Goal: Use online tool/utility: Utilize a website feature to perform a specific function

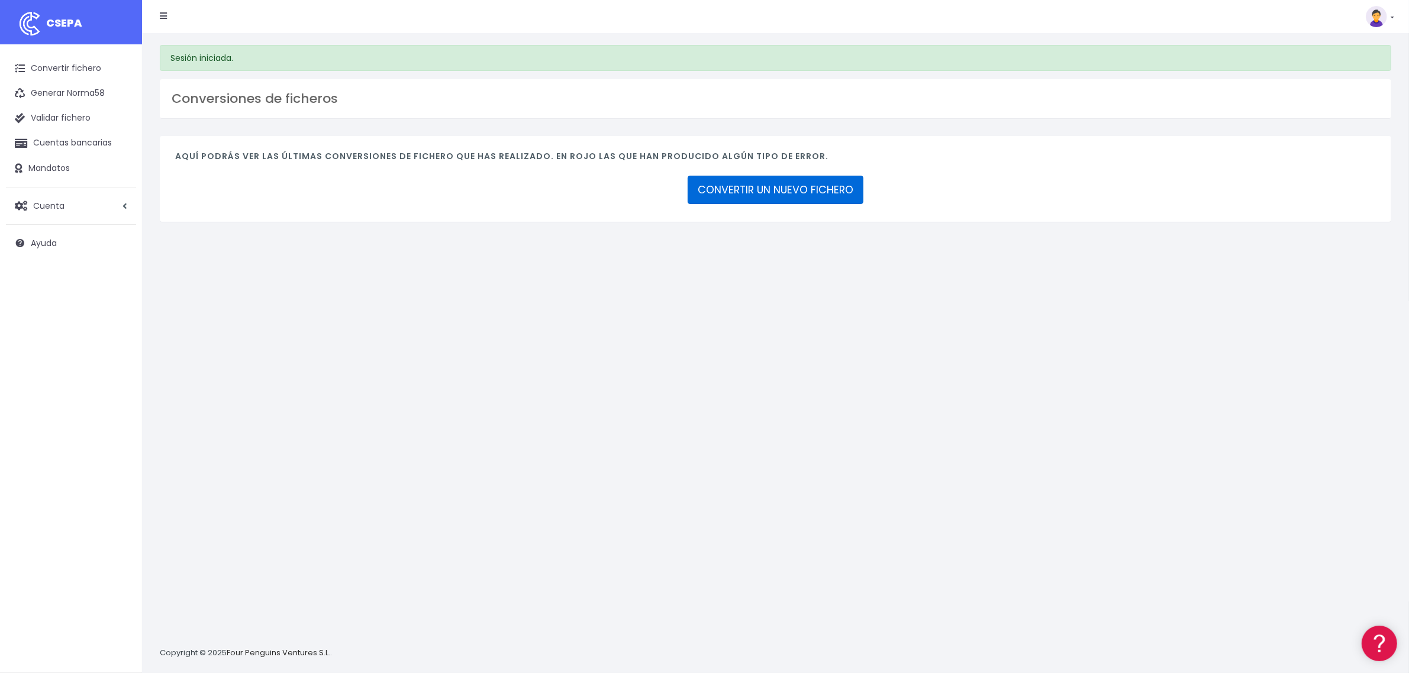
click at [806, 194] on link "CONVERTIR UN NUEVO FICHERO" at bounding box center [775, 190] width 176 height 28
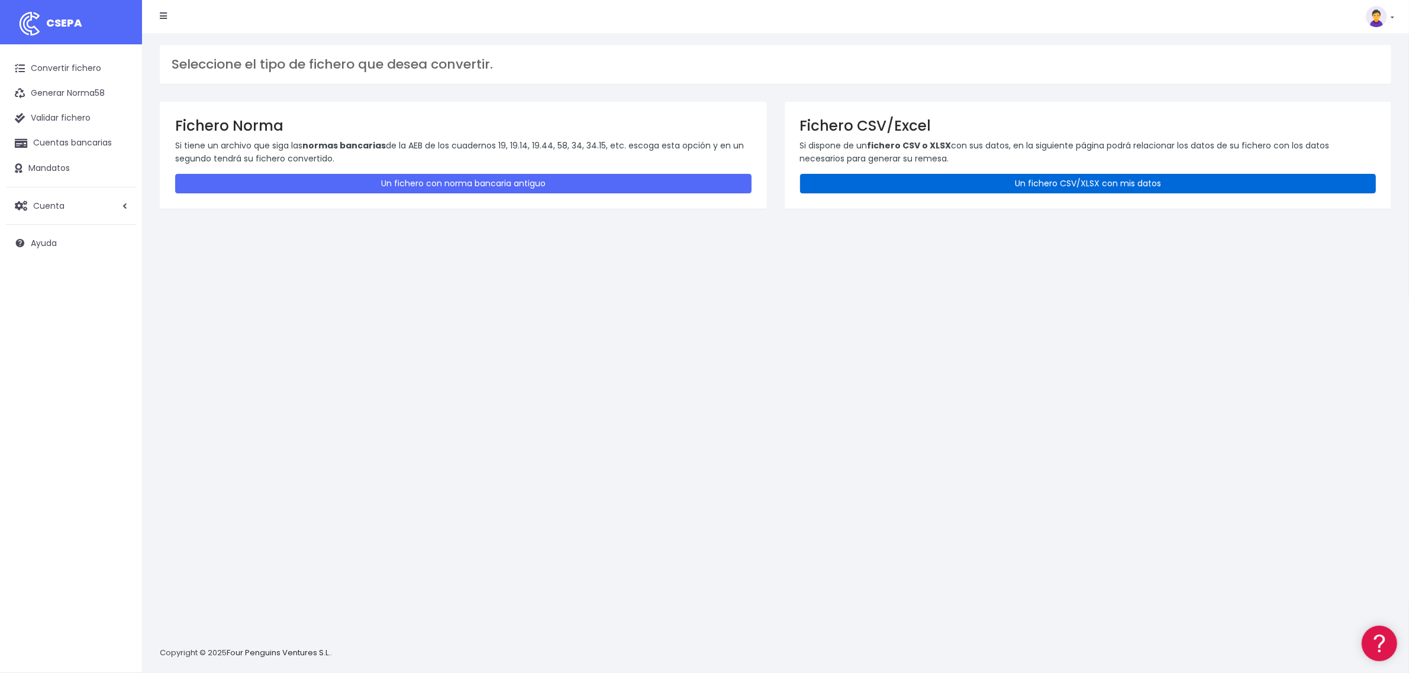
click at [882, 185] on link "Un fichero CSV/XLSX con mis datos" at bounding box center [1088, 184] width 576 height 20
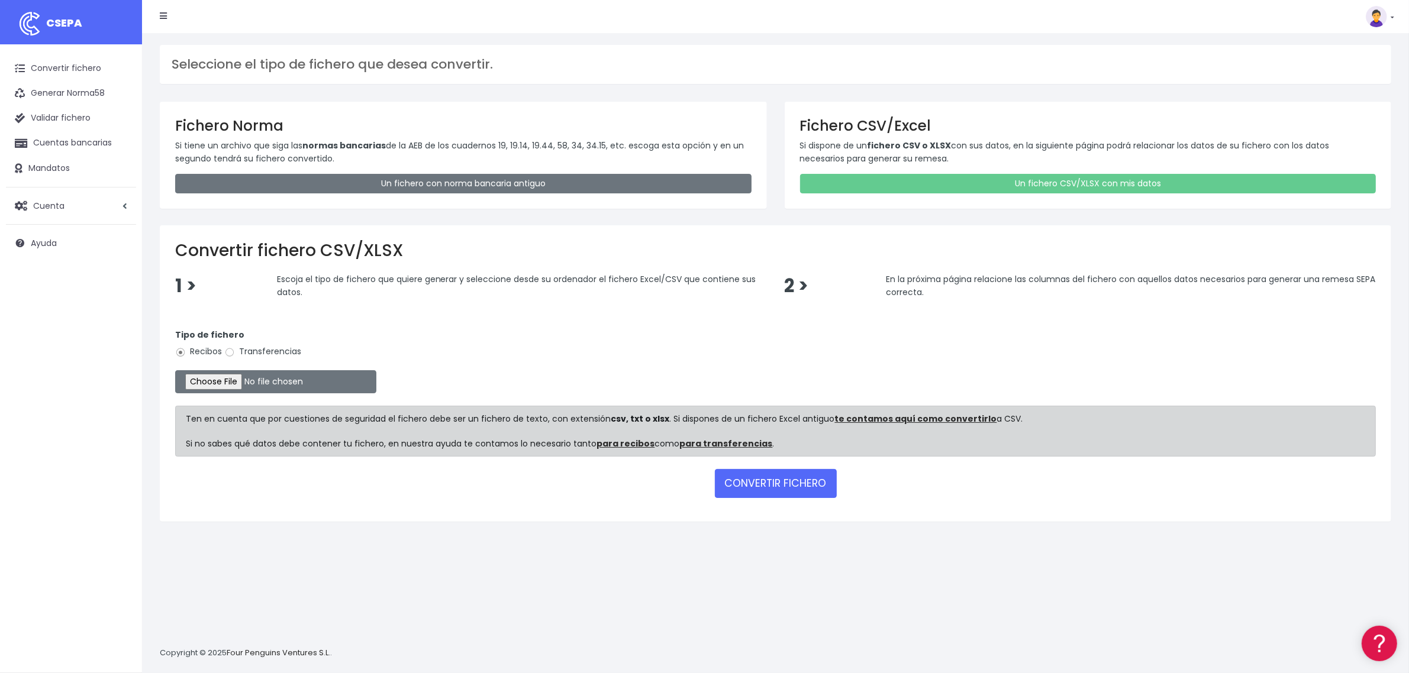
click at [279, 349] on label "Transferencias" at bounding box center [262, 351] width 77 height 12
click at [235, 349] on input "Transferencias" at bounding box center [229, 352] width 11 height 11
radio input "true"
click at [231, 385] on input "file" at bounding box center [275, 381] width 201 height 23
type input "C:\fakepath\2510091 SESS LKX 5833 FICHERO.xlsx"
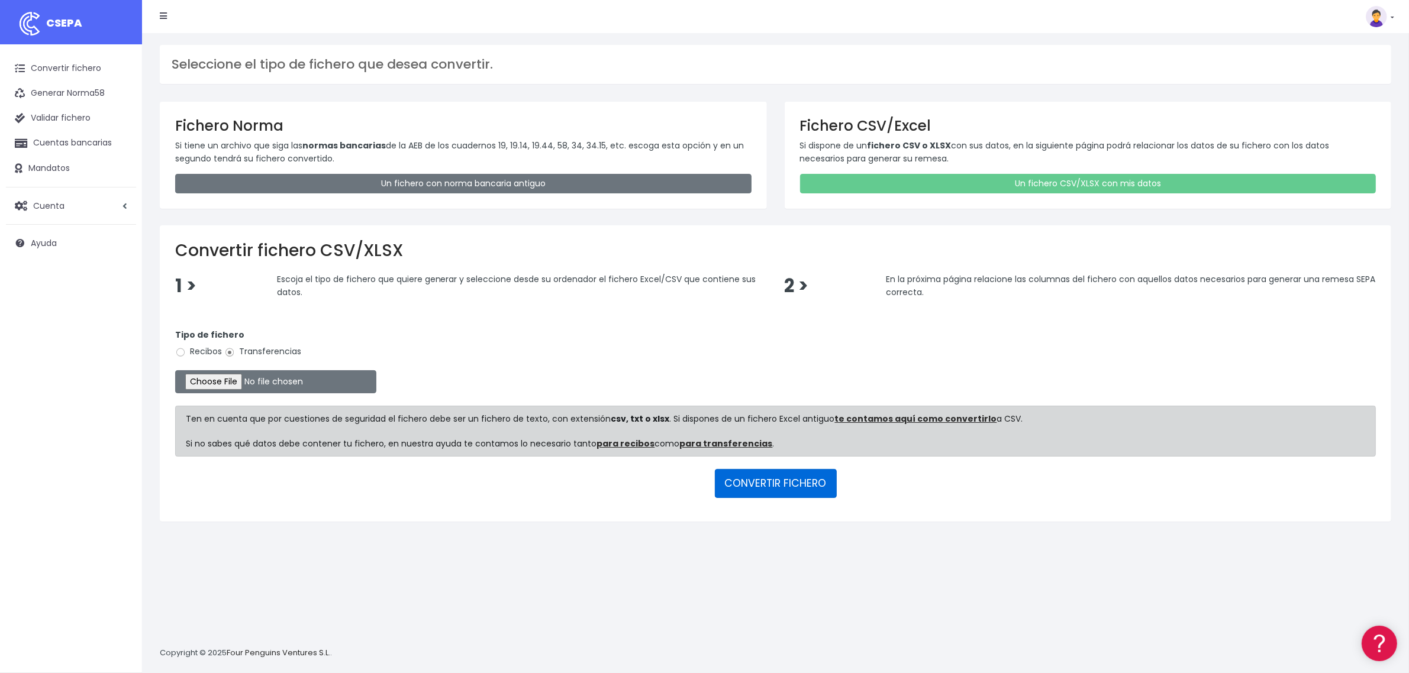
click at [790, 474] on button "CONVERTIR FICHERO" at bounding box center [776, 483] width 122 height 28
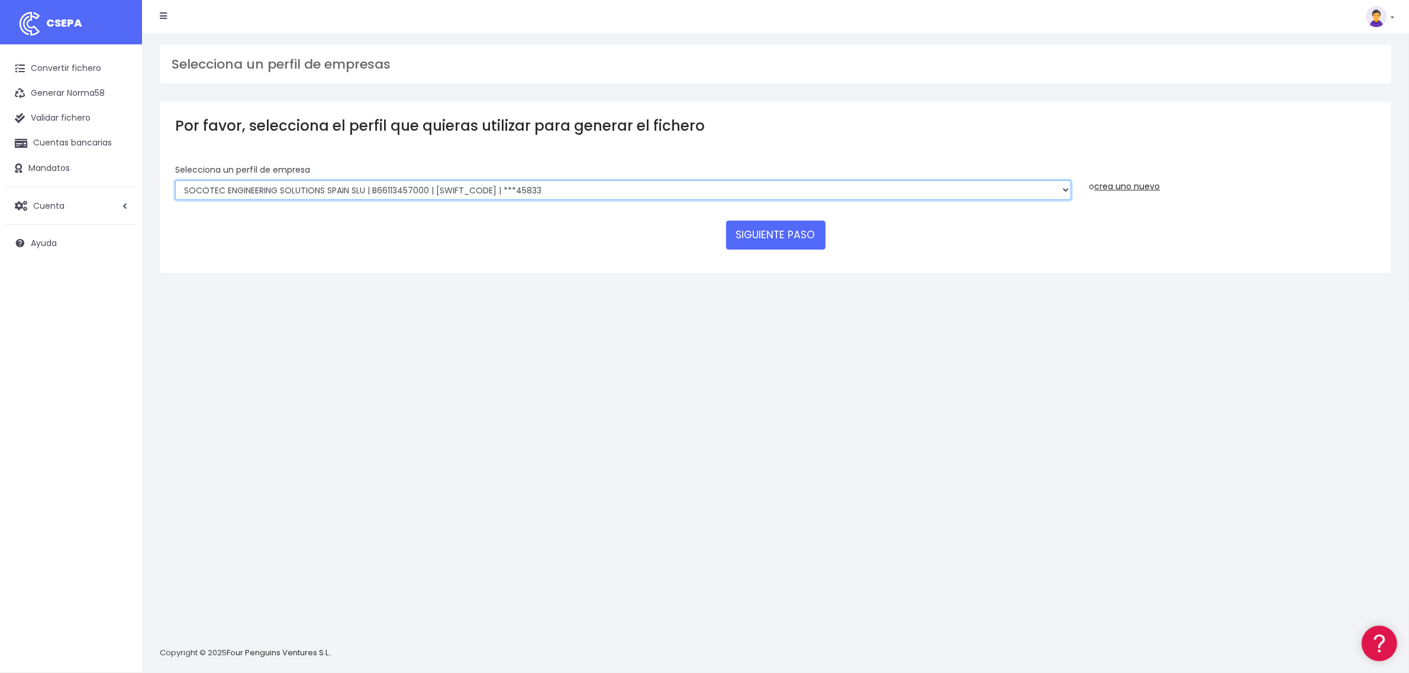
click at [421, 188] on select "SOCOTEC ENGINEERING SOLUTIONS SPAIN SLU | B66113457000 | CAIXESBBXXX | ***45833…" at bounding box center [623, 190] width 896 height 20
select select "2712"
click at [175, 180] on select "SOCOTEC ENGINEERING SOLUTIONS SPAIN SLU | B66113457000 | CAIXESBBXXX | ***45833…" at bounding box center [623, 190] width 896 height 20
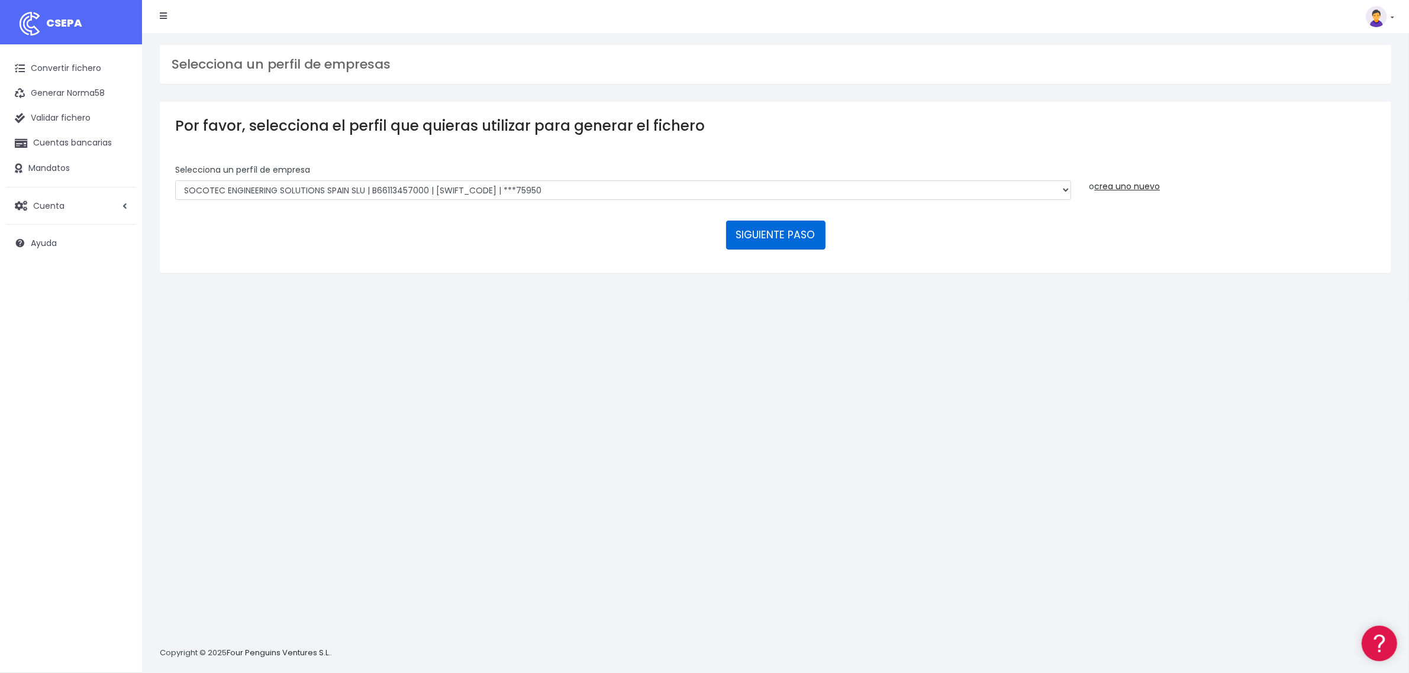
click at [777, 228] on button "SIGUIENTE PASO" at bounding box center [775, 235] width 99 height 28
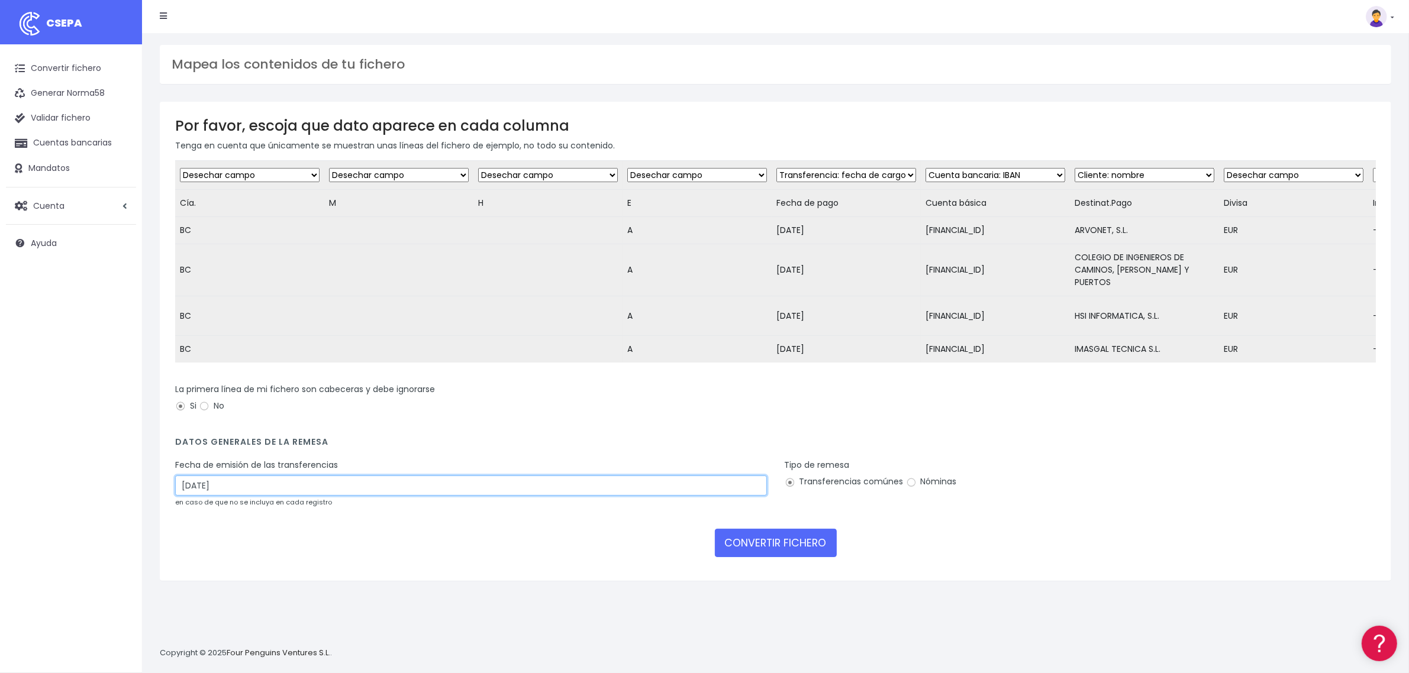
click at [302, 496] on input "11/10/2025" at bounding box center [471, 486] width 592 height 20
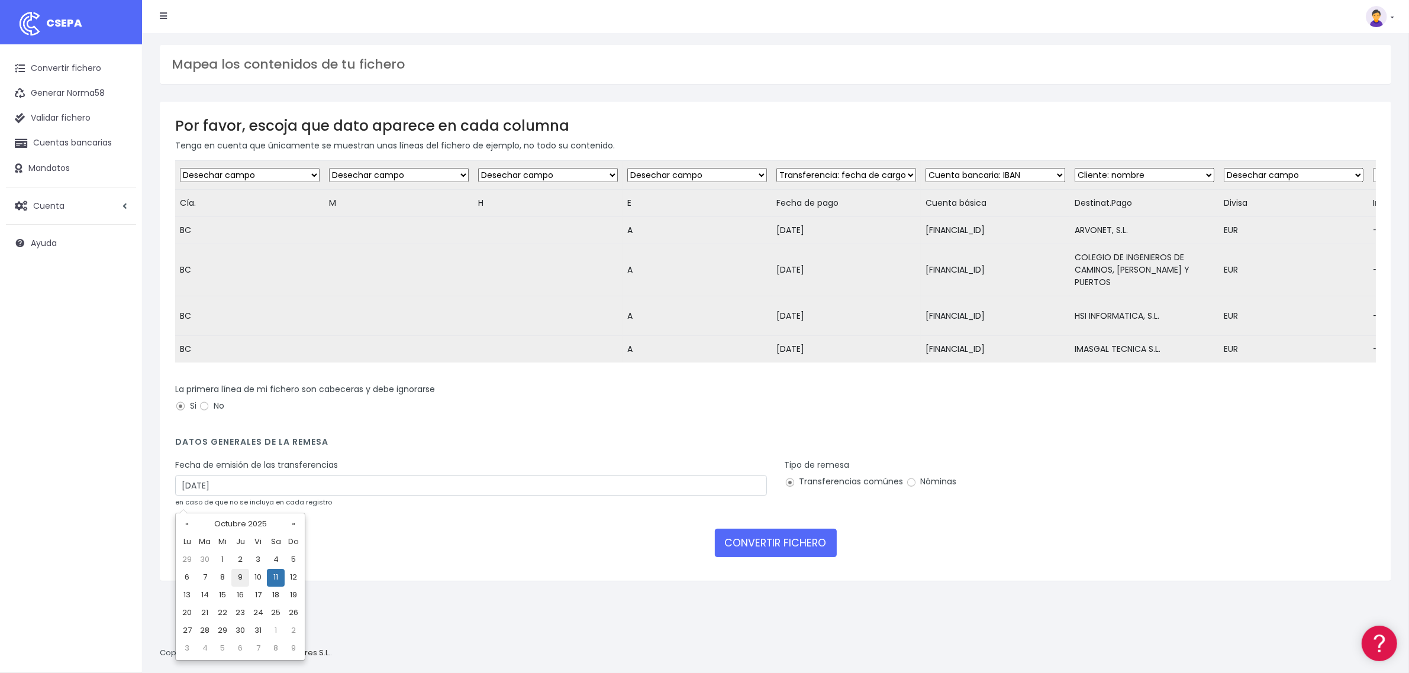
click at [238, 574] on td "9" at bounding box center [240, 578] width 18 height 18
type input "09/10/2025"
click at [777, 548] on button "CONVERTIR FICHERO" at bounding box center [776, 543] width 122 height 28
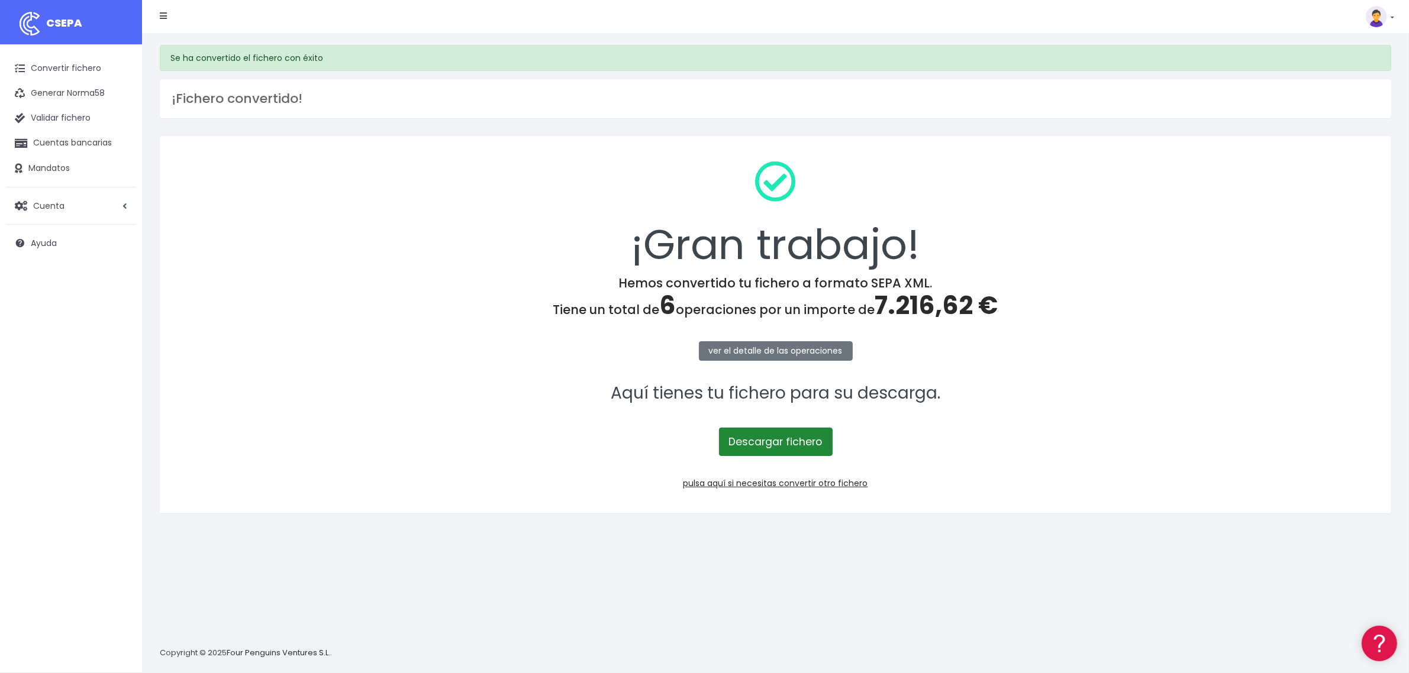
click at [808, 450] on link "Descargar fichero" at bounding box center [776, 442] width 114 height 28
click at [42, 67] on link "Convertir fichero" at bounding box center [71, 68] width 130 height 25
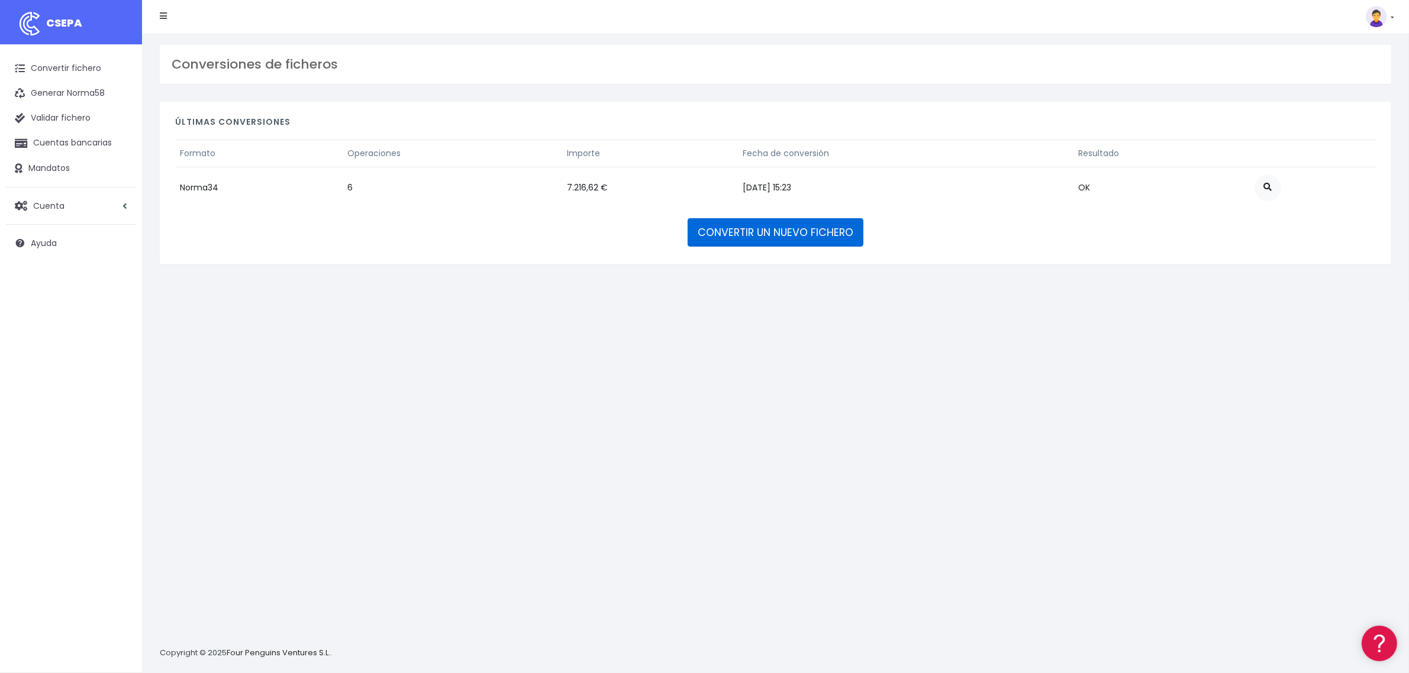
click at [793, 225] on link "CONVERTIR UN NUEVO FICHERO" at bounding box center [775, 232] width 176 height 28
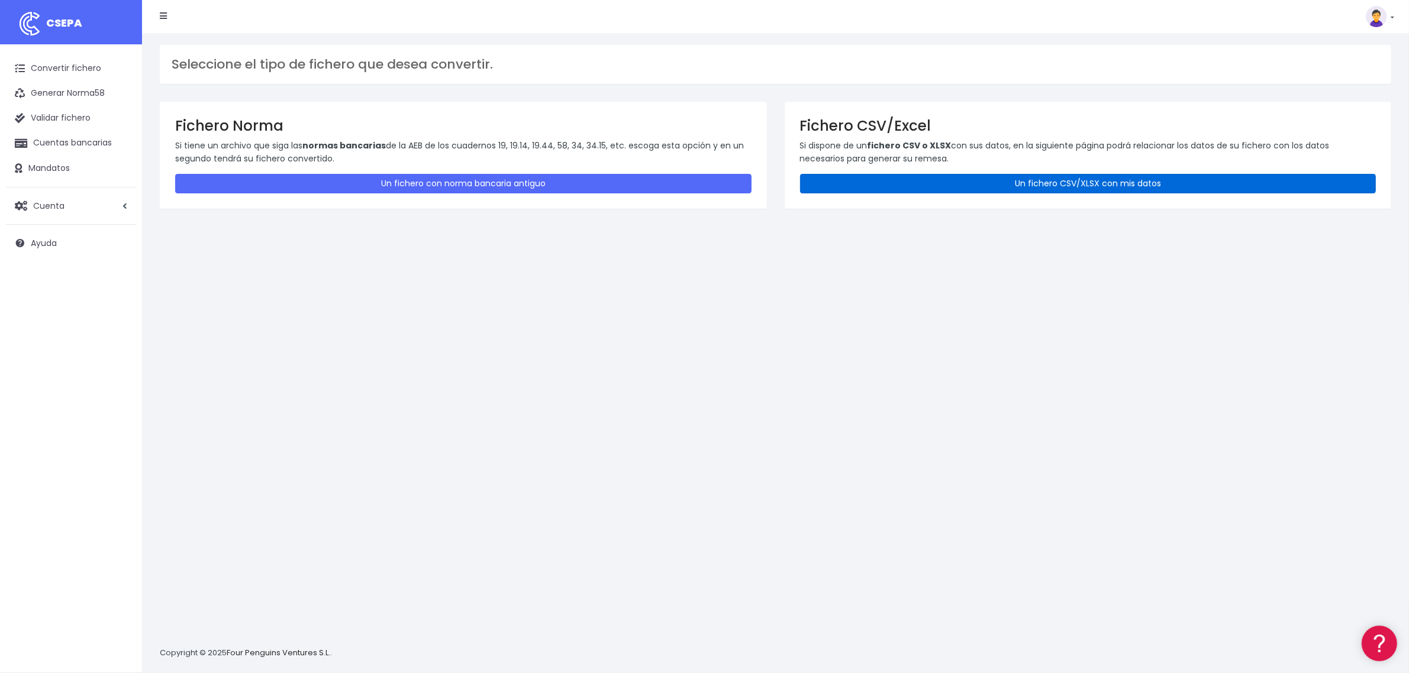
click at [935, 184] on link "Un fichero CSV/XLSX con mis datos" at bounding box center [1088, 184] width 576 height 20
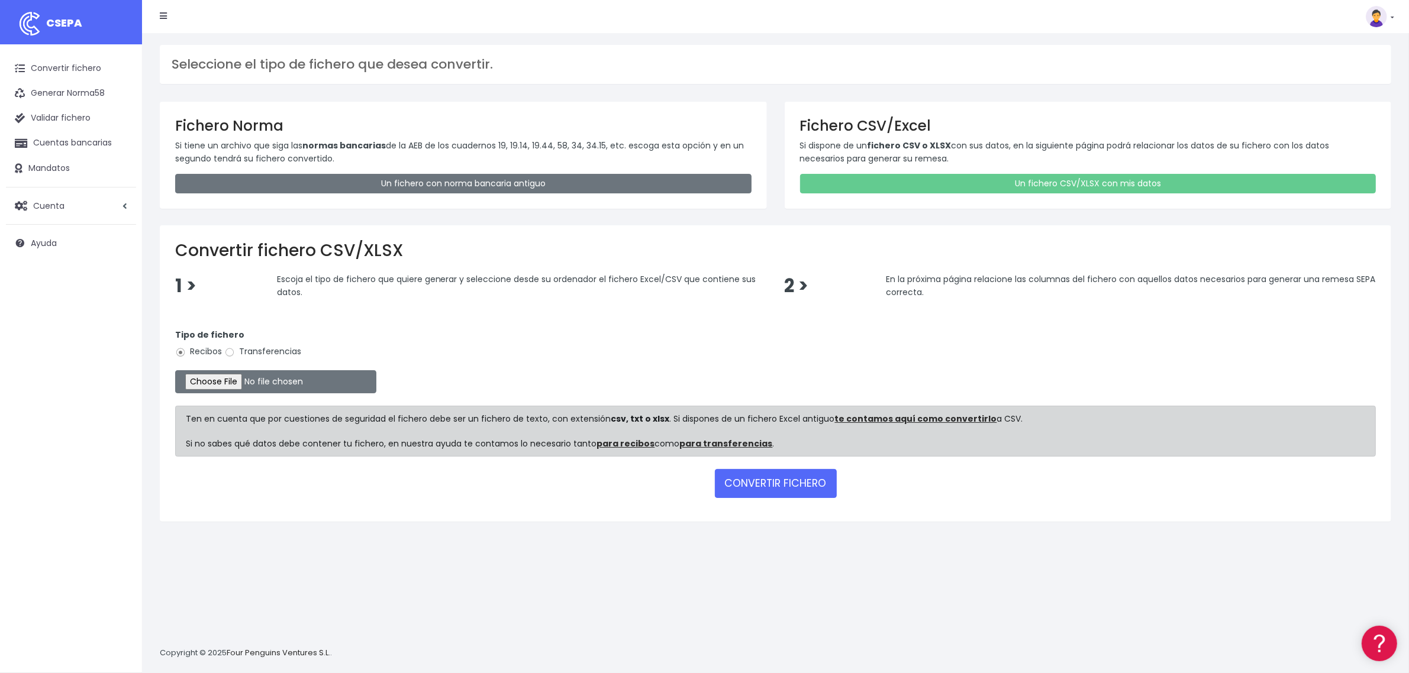
click at [261, 350] on label "Transferencias" at bounding box center [262, 351] width 77 height 12
click at [235, 350] on input "Transferencias" at bounding box center [229, 352] width 11 height 11
radio input "true"
click at [241, 385] on input "file" at bounding box center [275, 381] width 201 height 23
type input "C:\fakepath\2510091 SESS LKX 5833 FICHERO.xlsx"
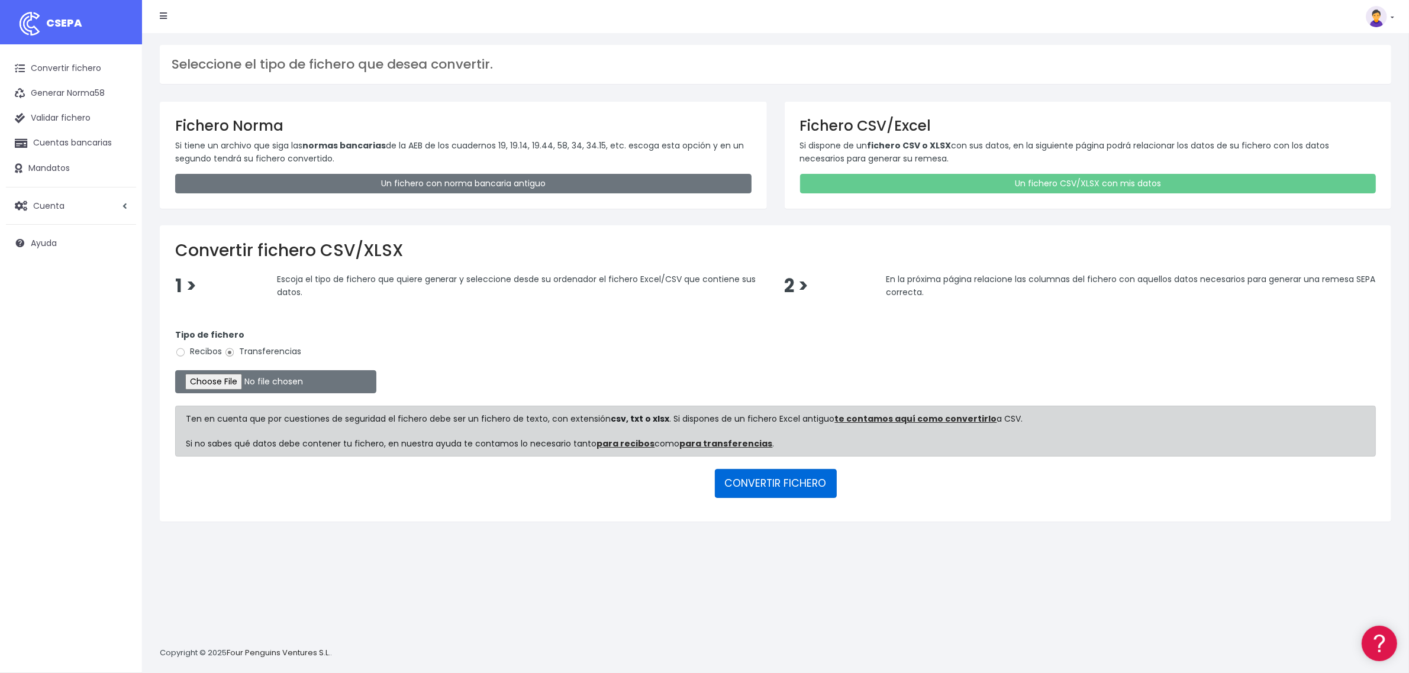
click at [779, 487] on button "CONVERTIR FICHERO" at bounding box center [776, 483] width 122 height 28
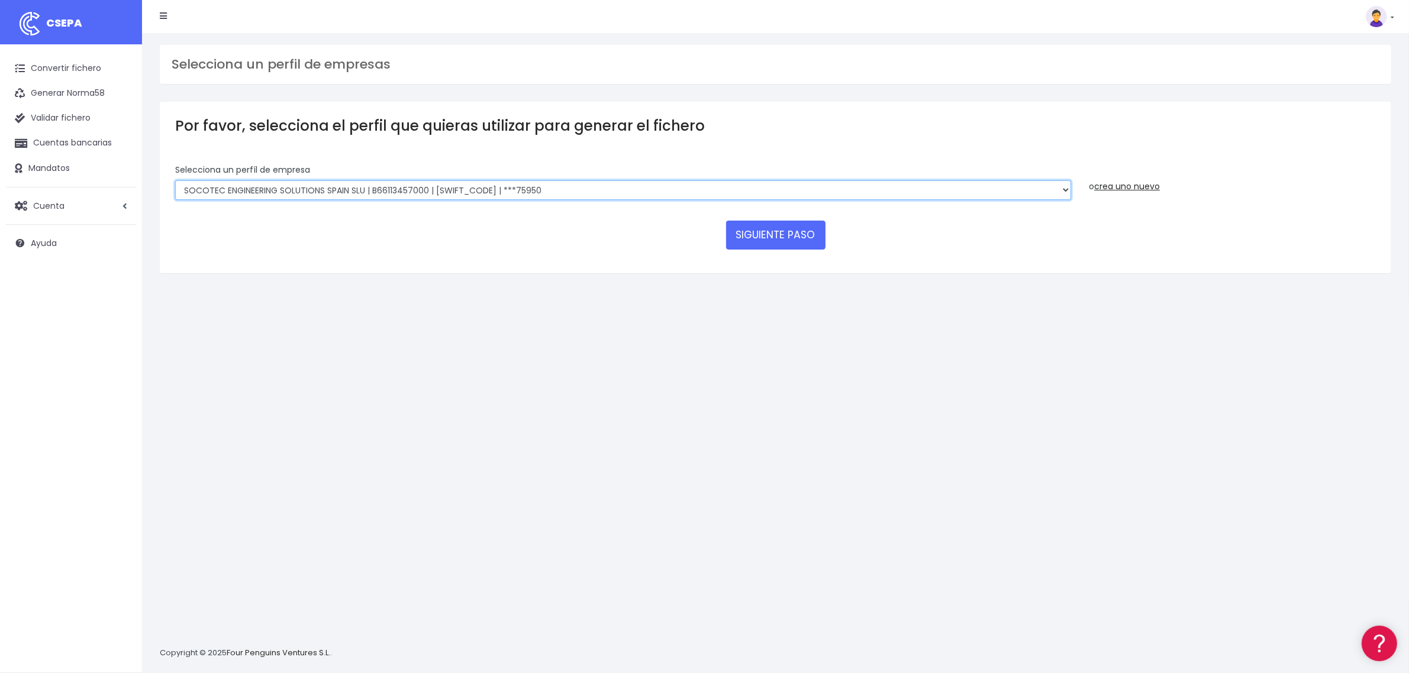
click at [521, 183] on select "SOCOTEC ENGINEERING SOLUTIONS SPAIN SLU | B66113457000 | CAIXESBBXXX | ***45833…" at bounding box center [623, 190] width 896 height 20
select select "2692"
click at [175, 180] on select "SOCOTEC ENGINEERING SOLUTIONS SPAIN SLU | B66113457000 | CAIXESBBXXX | ***45833…" at bounding box center [623, 190] width 896 height 20
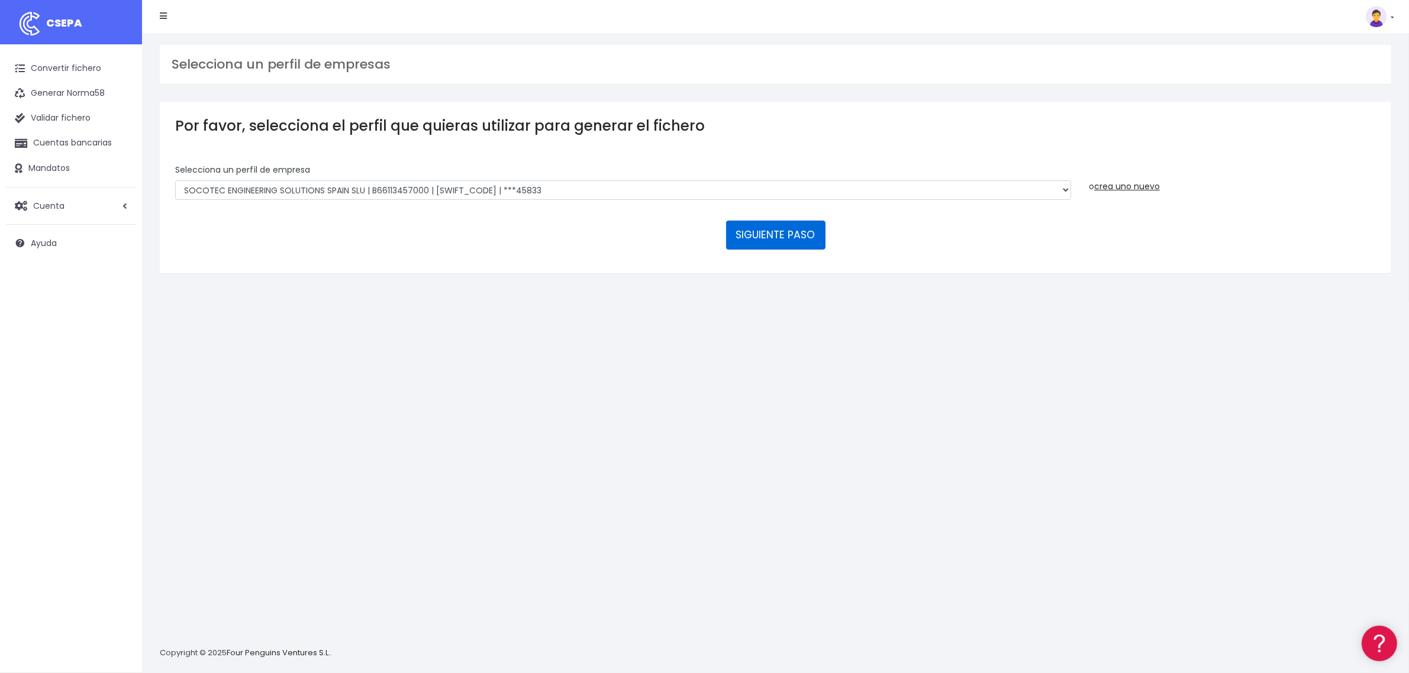
click at [815, 234] on button "SIGUIENTE PASO" at bounding box center [775, 235] width 99 height 28
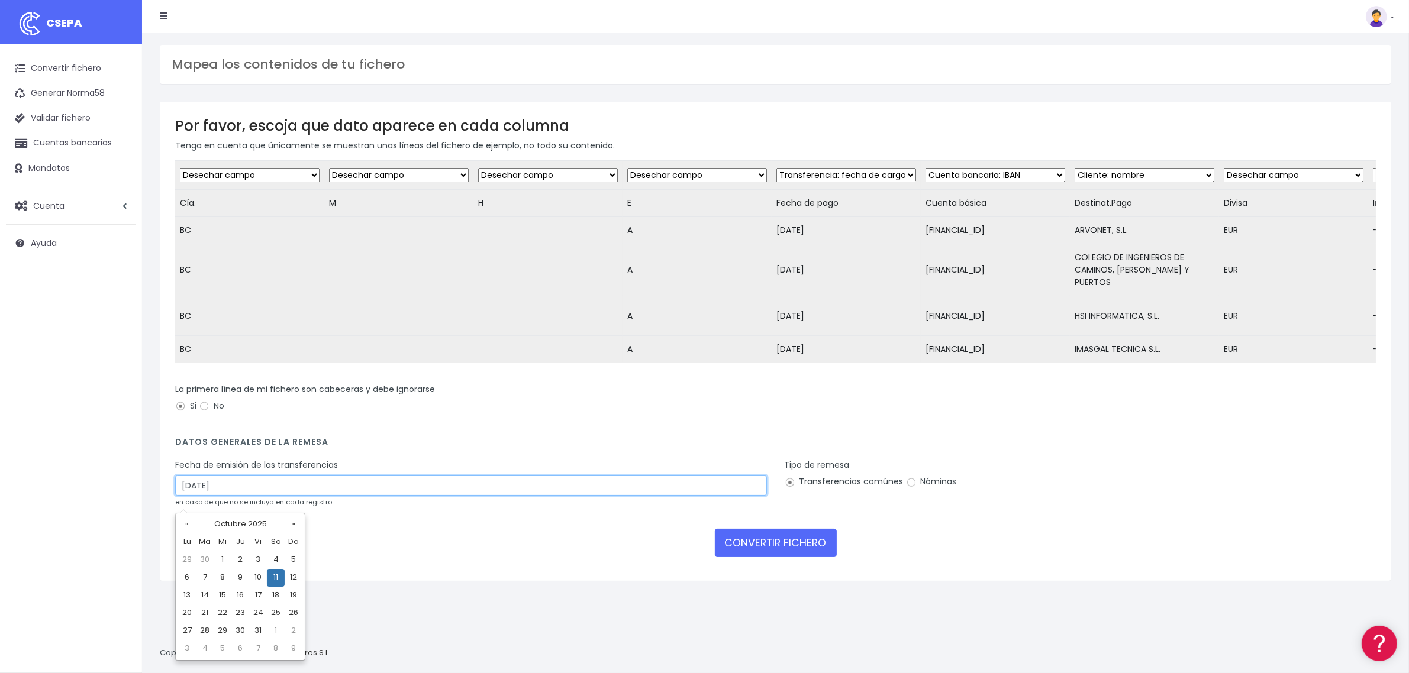
click at [229, 495] on input "[DATE]" at bounding box center [471, 486] width 592 height 20
click at [240, 576] on td "9" at bounding box center [240, 578] width 18 height 18
type input "[DATE]"
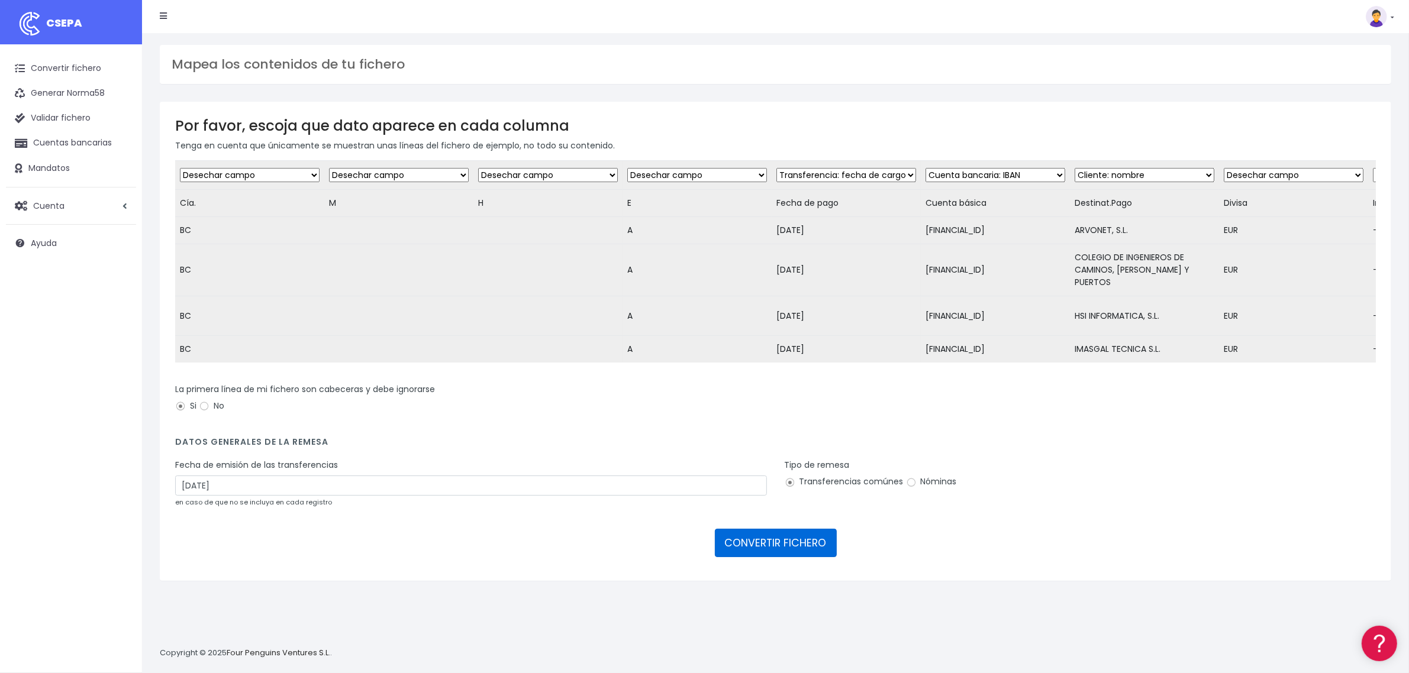
click at [796, 552] on button "CONVERTIR FICHERO" at bounding box center [776, 543] width 122 height 28
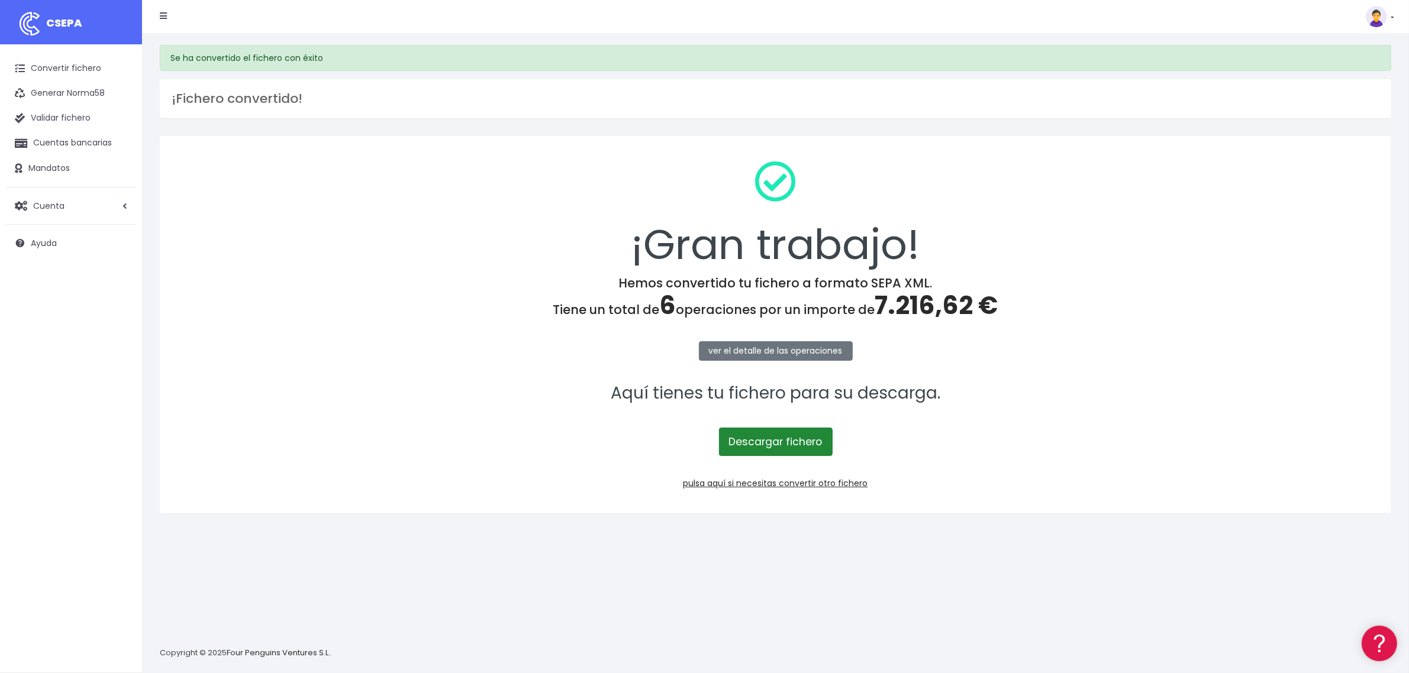
click at [790, 450] on link "Descargar fichero" at bounding box center [776, 442] width 114 height 28
click at [797, 441] on link "Descargar fichero" at bounding box center [776, 442] width 114 height 28
click at [64, 65] on link "Convertir fichero" at bounding box center [71, 68] width 130 height 25
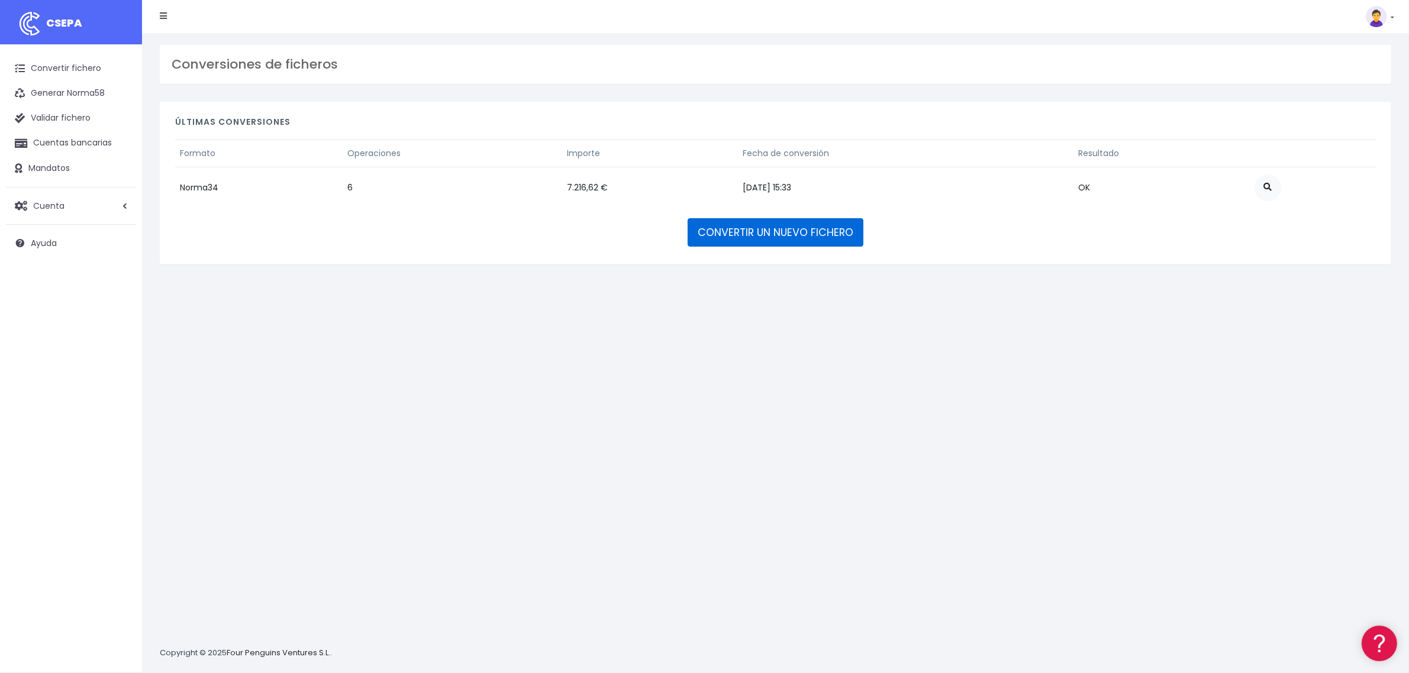
click at [757, 231] on link "CONVERTIR UN NUEVO FICHERO" at bounding box center [775, 232] width 176 height 28
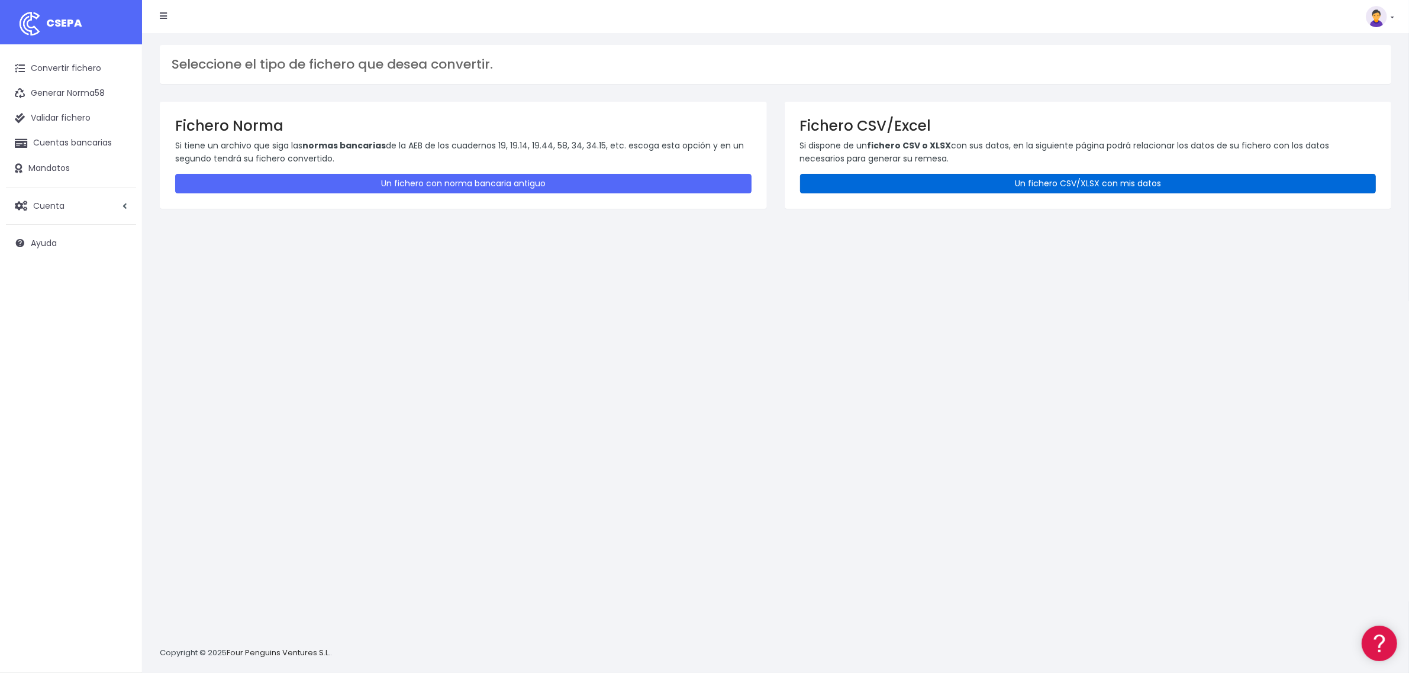
click at [1087, 177] on link "Un fichero CSV/XLSX con mis datos" at bounding box center [1088, 184] width 576 height 20
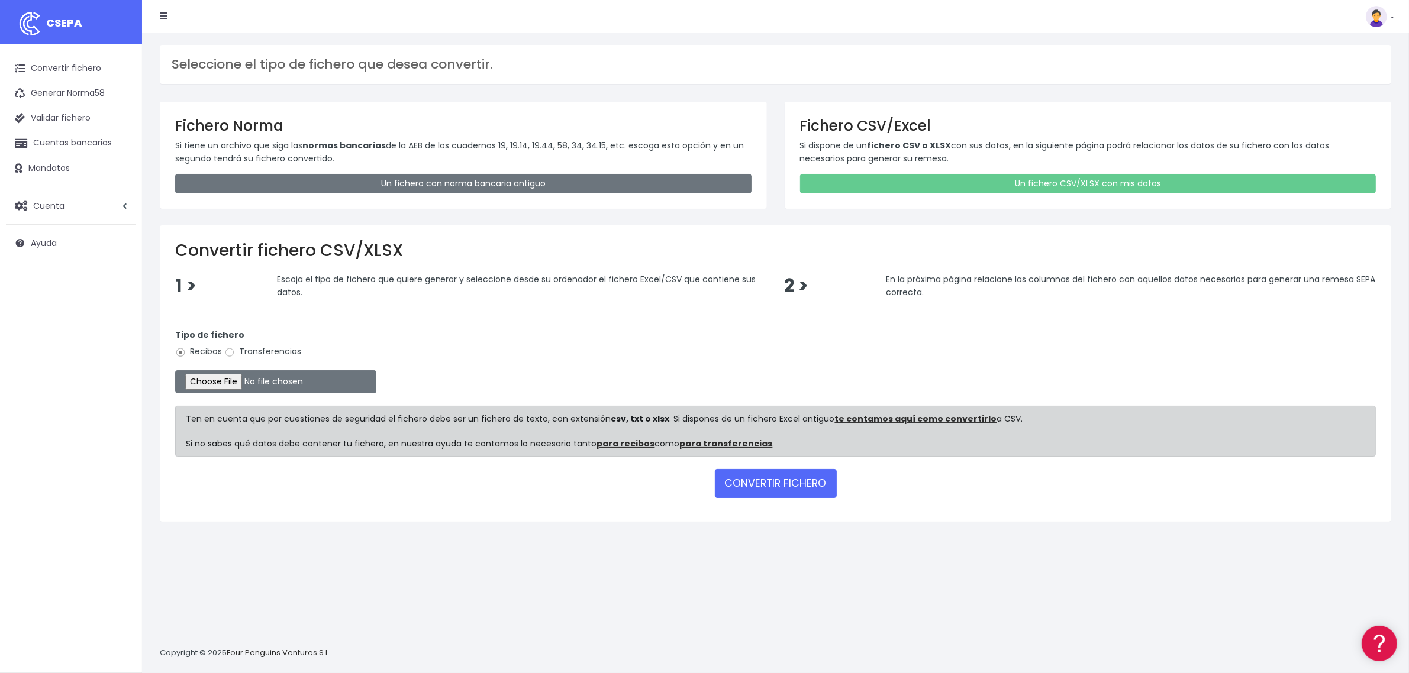
click at [249, 348] on label "Transferencias" at bounding box center [262, 351] width 77 height 12
click at [235, 348] on input "Transferencias" at bounding box center [229, 352] width 11 height 11
radio input "true"
click at [234, 382] on input "file" at bounding box center [275, 381] width 201 height 23
type input "C:\fakepath\2510093 SESS LKX 5833 FICHERO.xlsx"
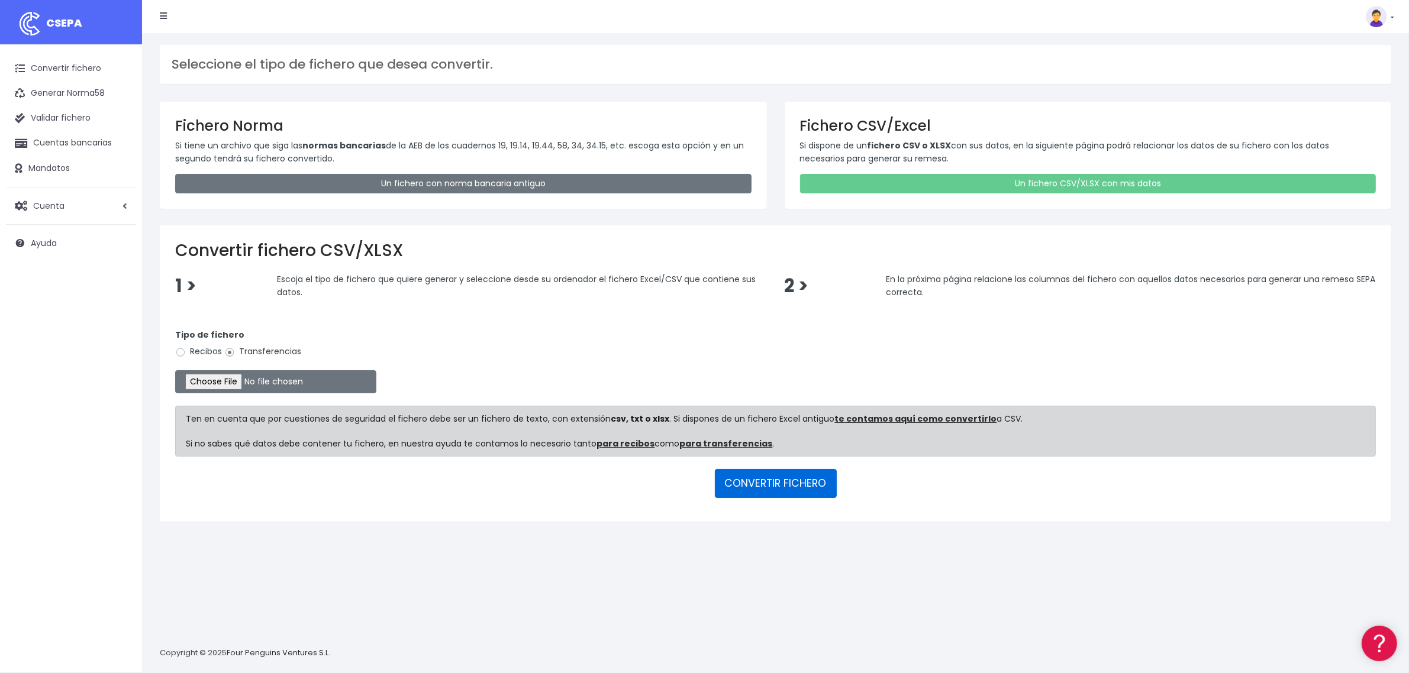
click at [755, 489] on button "CONVERTIR FICHERO" at bounding box center [776, 483] width 122 height 28
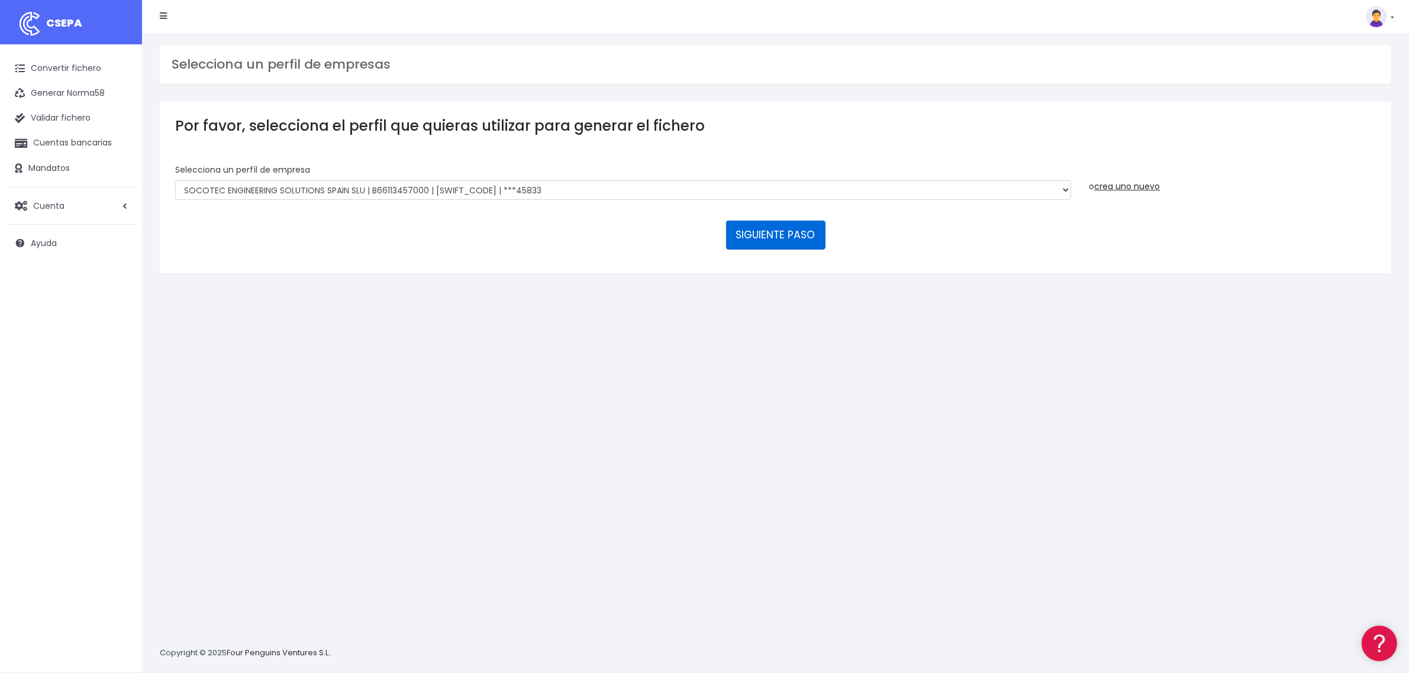
click at [767, 234] on button "SIGUIENTE PASO" at bounding box center [775, 235] width 99 height 28
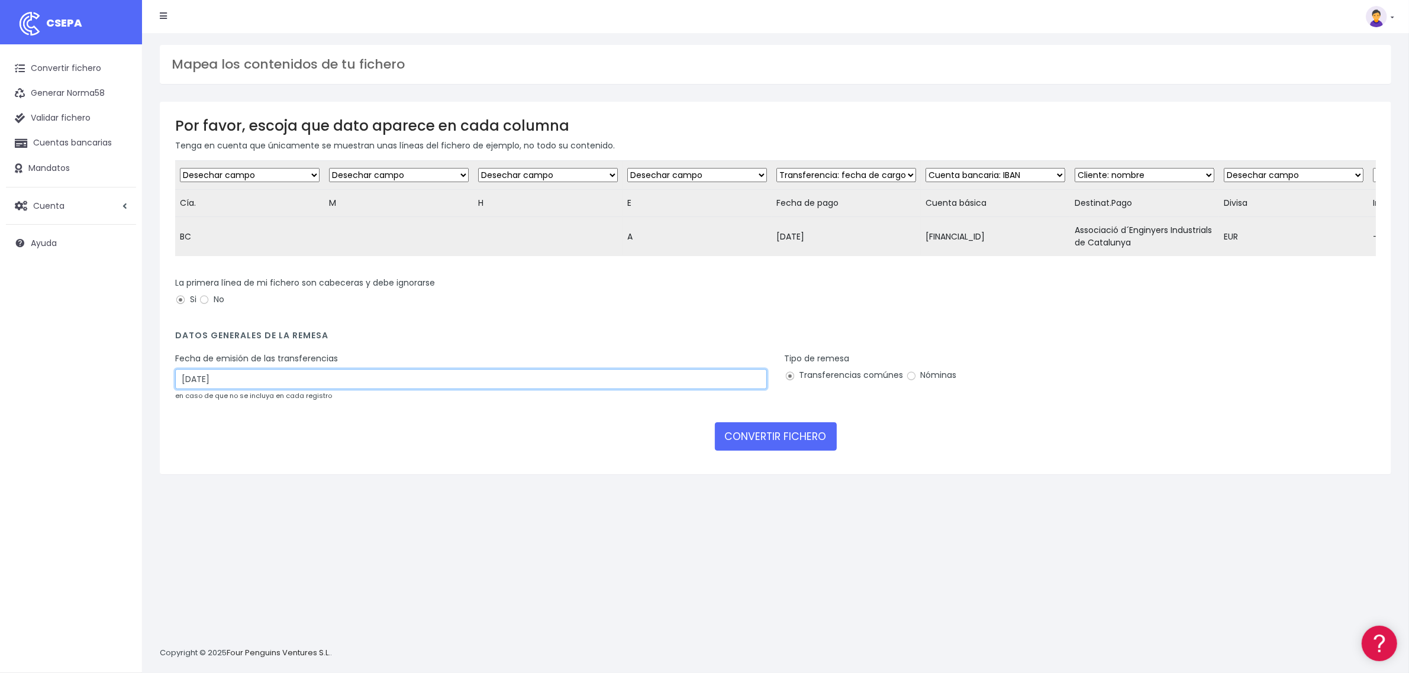
click at [219, 385] on input "[DATE]" at bounding box center [471, 379] width 592 height 20
click at [244, 474] on td "9" at bounding box center [240, 471] width 18 height 18
type input "09/10/2025"
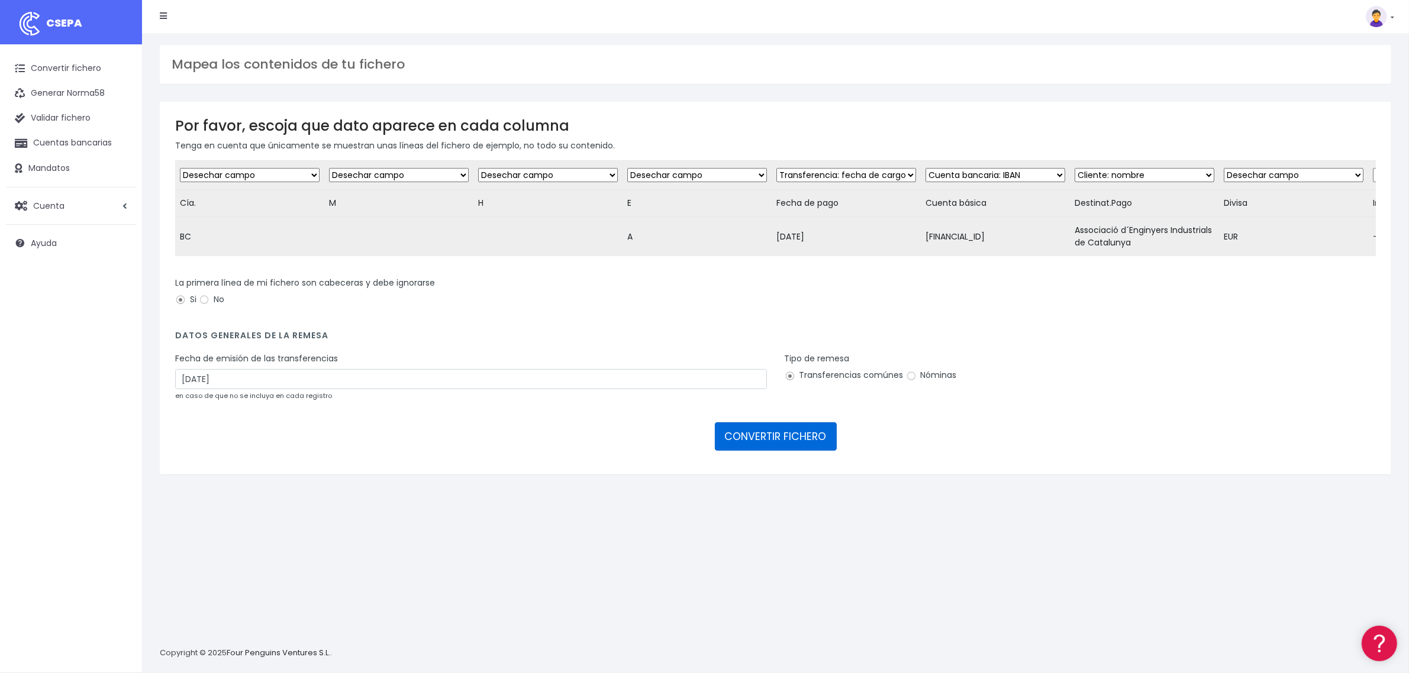
click at [758, 448] on button "CONVERTIR FICHERO" at bounding box center [776, 436] width 122 height 28
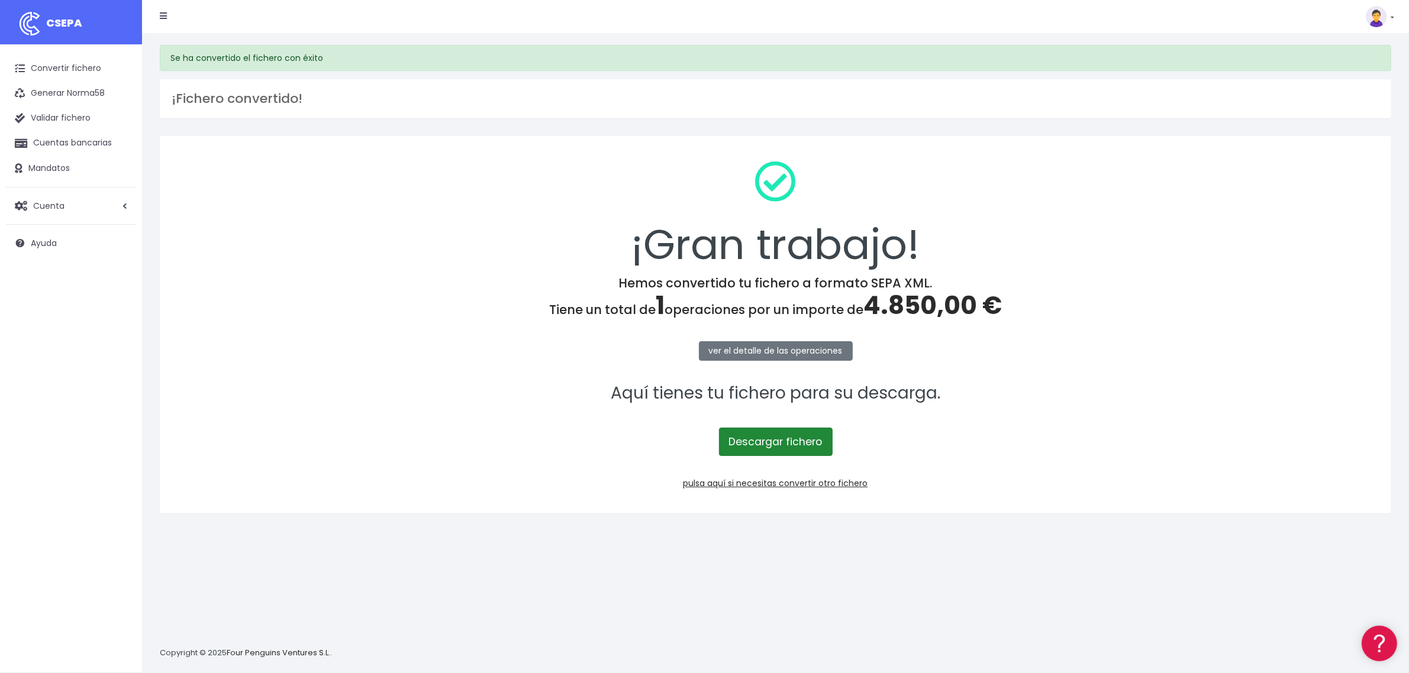
click at [803, 444] on link "Descargar fichero" at bounding box center [776, 442] width 114 height 28
click at [99, 72] on link "Convertir fichero" at bounding box center [71, 68] width 130 height 25
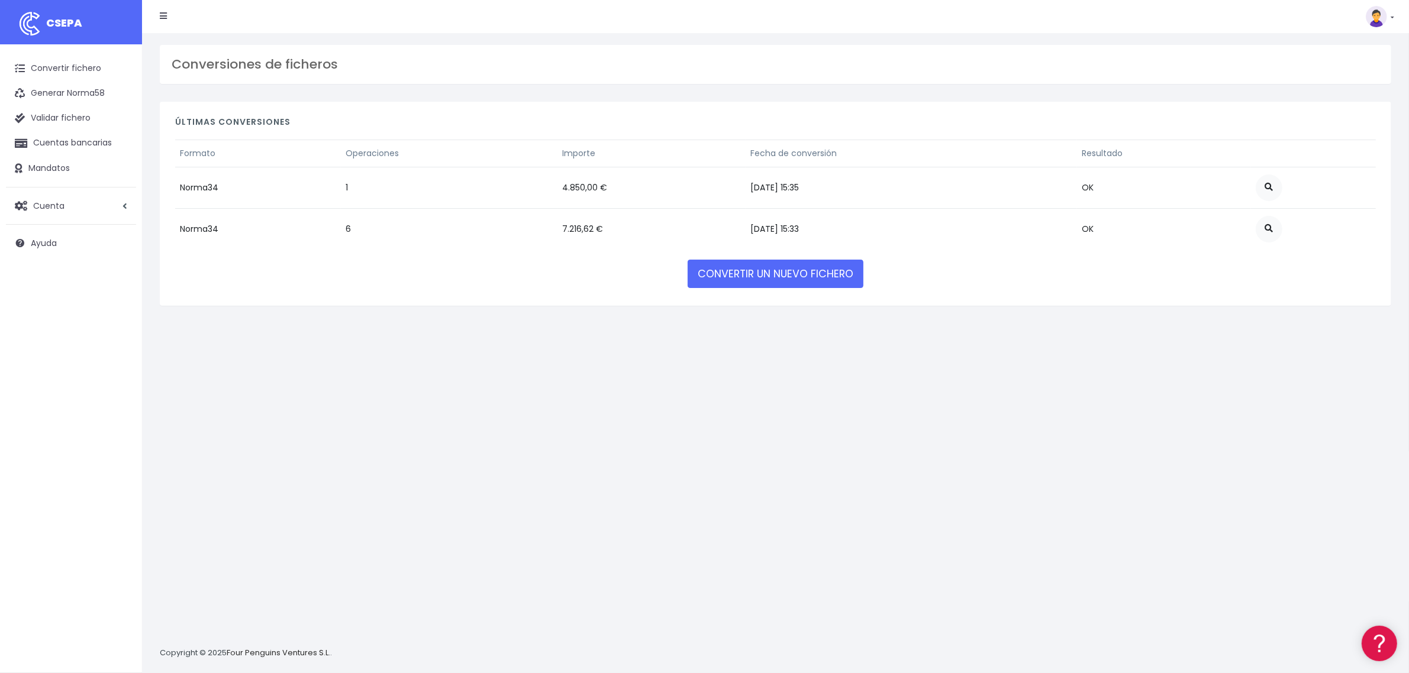
click at [787, 259] on div "CONVERTIR UN NUEVO FICHERO" at bounding box center [775, 274] width 176 height 33
click at [793, 279] on link "CONVERTIR UN NUEVO FICHERO" at bounding box center [775, 274] width 176 height 28
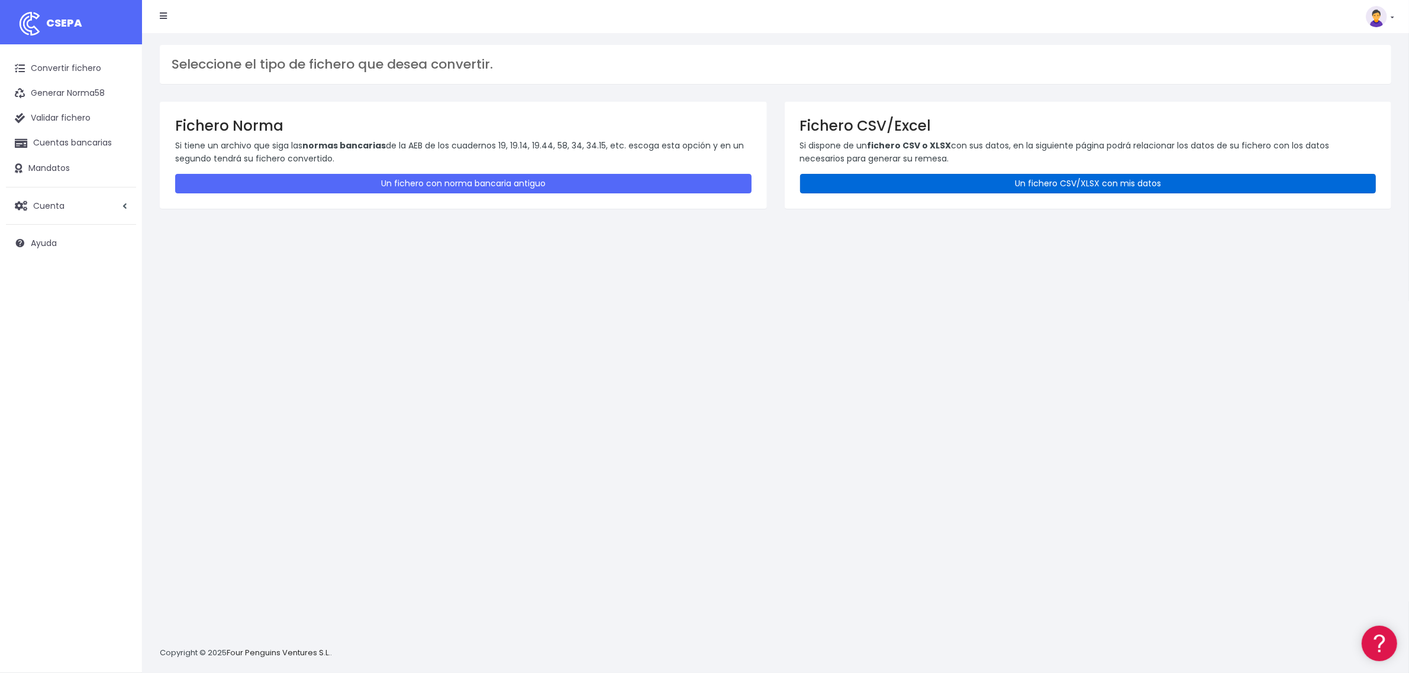
click at [1000, 183] on link "Un fichero CSV/XLSX con mis datos" at bounding box center [1088, 184] width 576 height 20
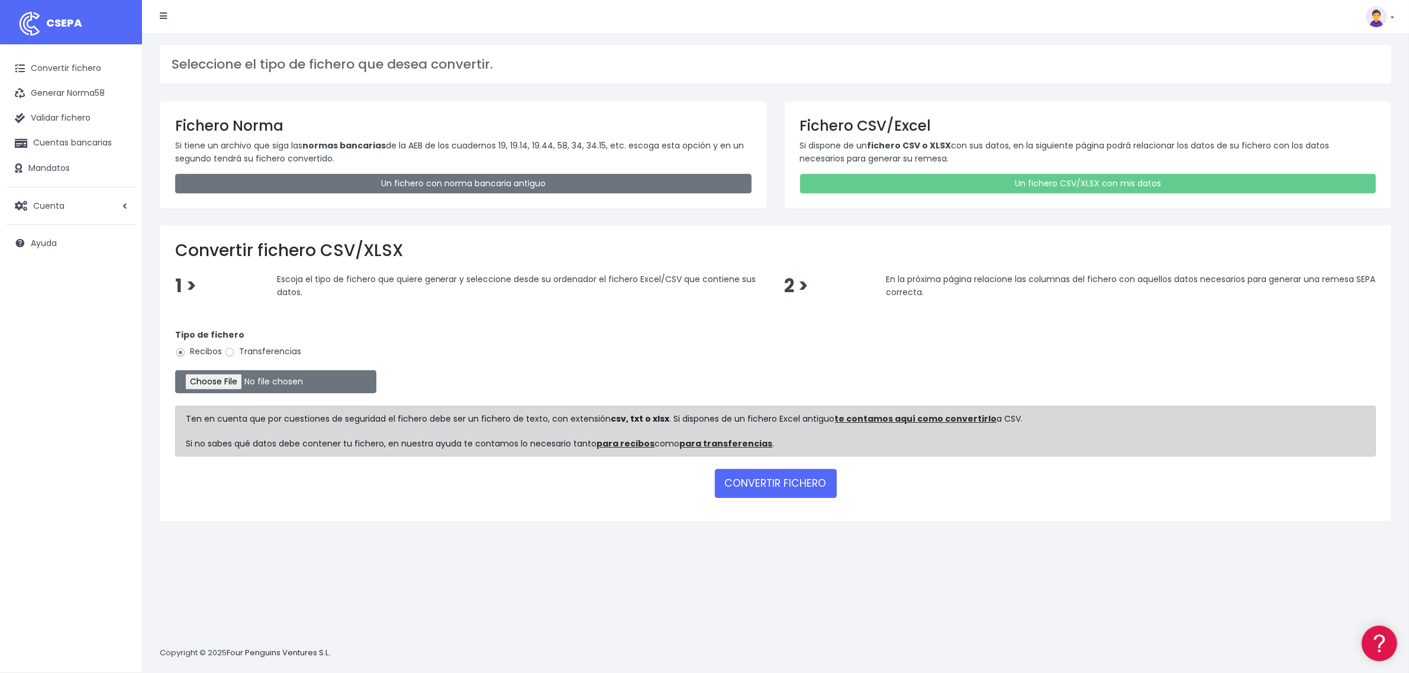
click at [266, 353] on label "Transferencias" at bounding box center [262, 351] width 77 height 12
click at [235, 353] on input "Transferencias" at bounding box center [229, 352] width 11 height 11
radio input "true"
click at [238, 388] on input "file" at bounding box center [275, 381] width 201 height 23
type input "C:\fakepath\2510093sesslkx5833.xml"
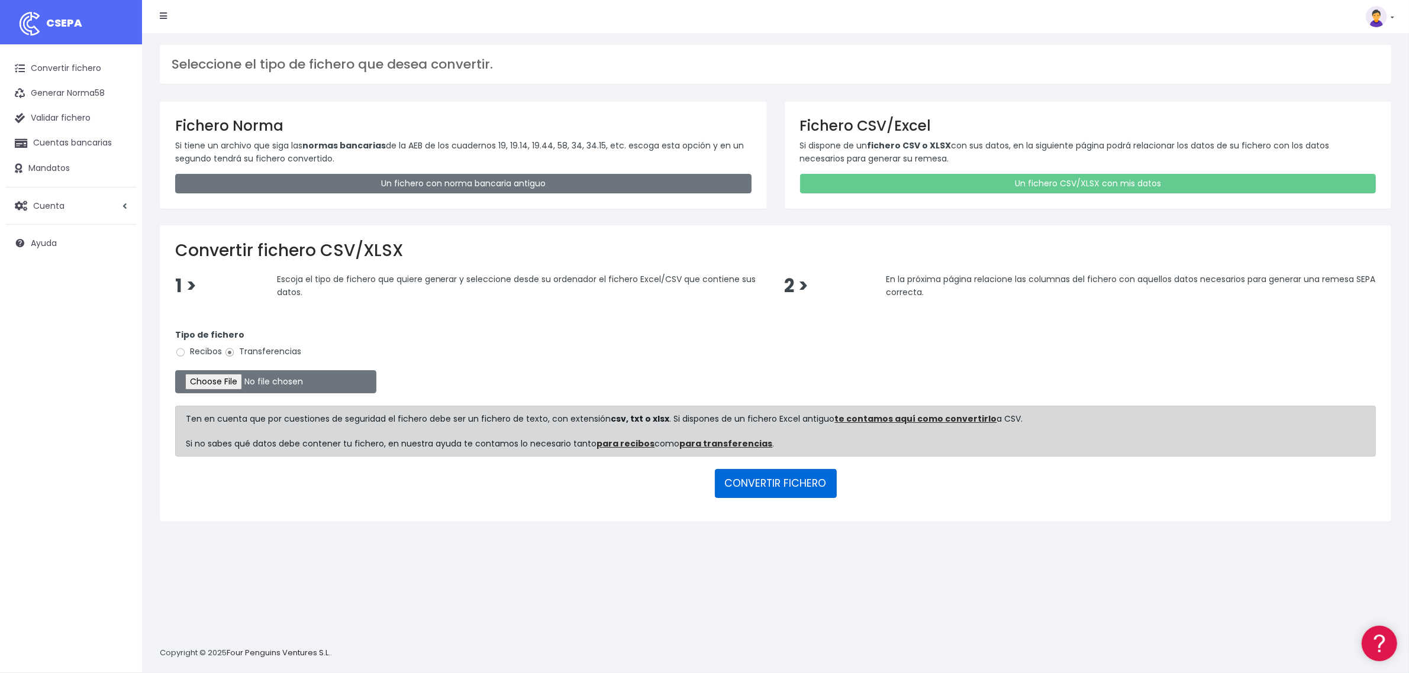
click at [778, 478] on button "CONVERTIR FICHERO" at bounding box center [776, 483] width 122 height 28
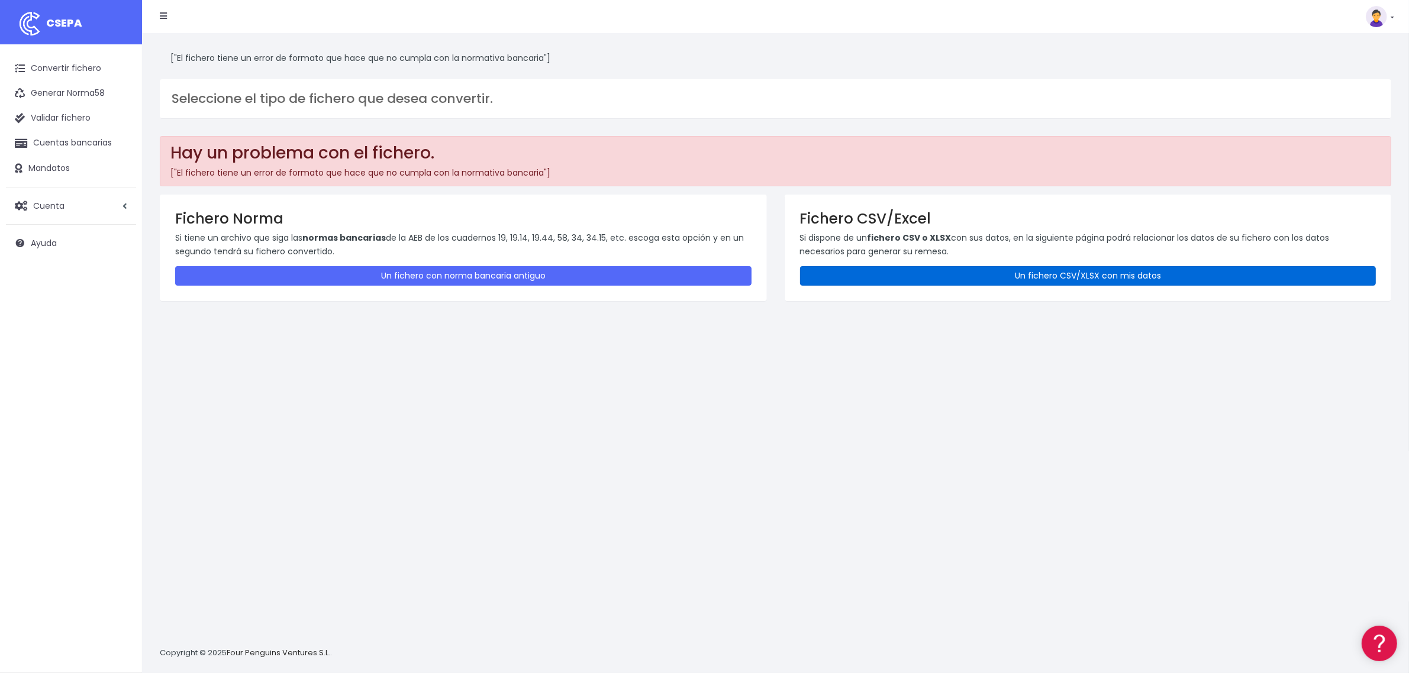
click at [932, 276] on link "Un fichero CSV/XLSX con mis datos" at bounding box center [1088, 276] width 576 height 20
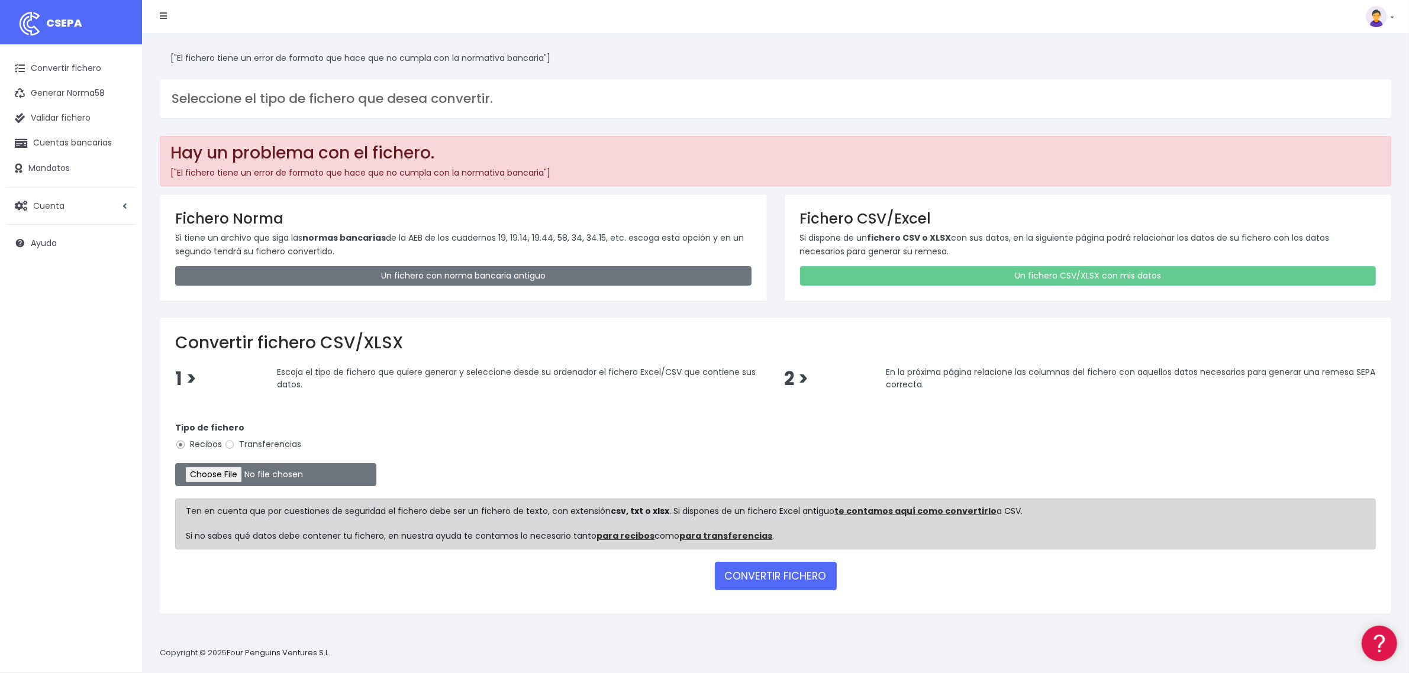
click at [237, 447] on label "Transferencias" at bounding box center [262, 444] width 77 height 12
click at [235, 447] on input "Transferencias" at bounding box center [229, 445] width 11 height 11
radio input "true"
click at [232, 479] on input "file" at bounding box center [275, 474] width 201 height 23
type input "C:\fakepath\2510093 SESS LKX 5833 FICHERO.xlsx"
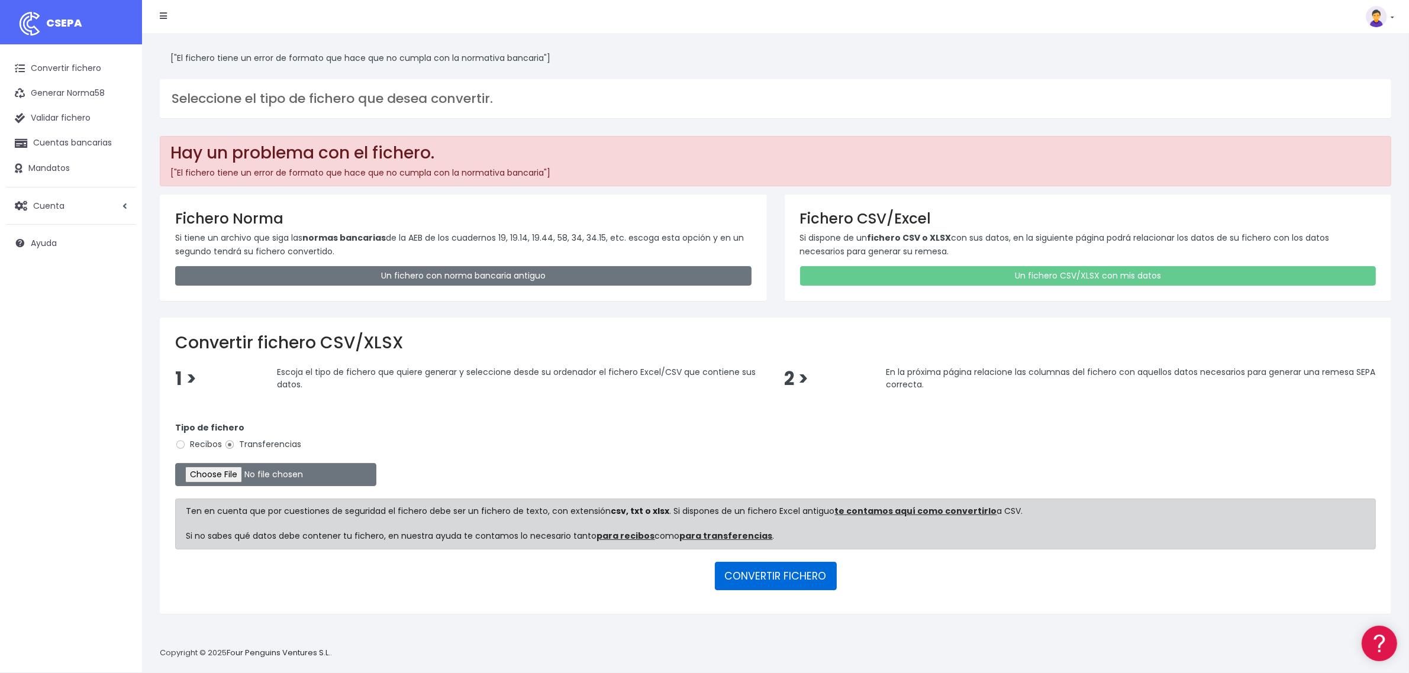
click at [755, 569] on button "CONVERTIR FICHERO" at bounding box center [776, 576] width 122 height 28
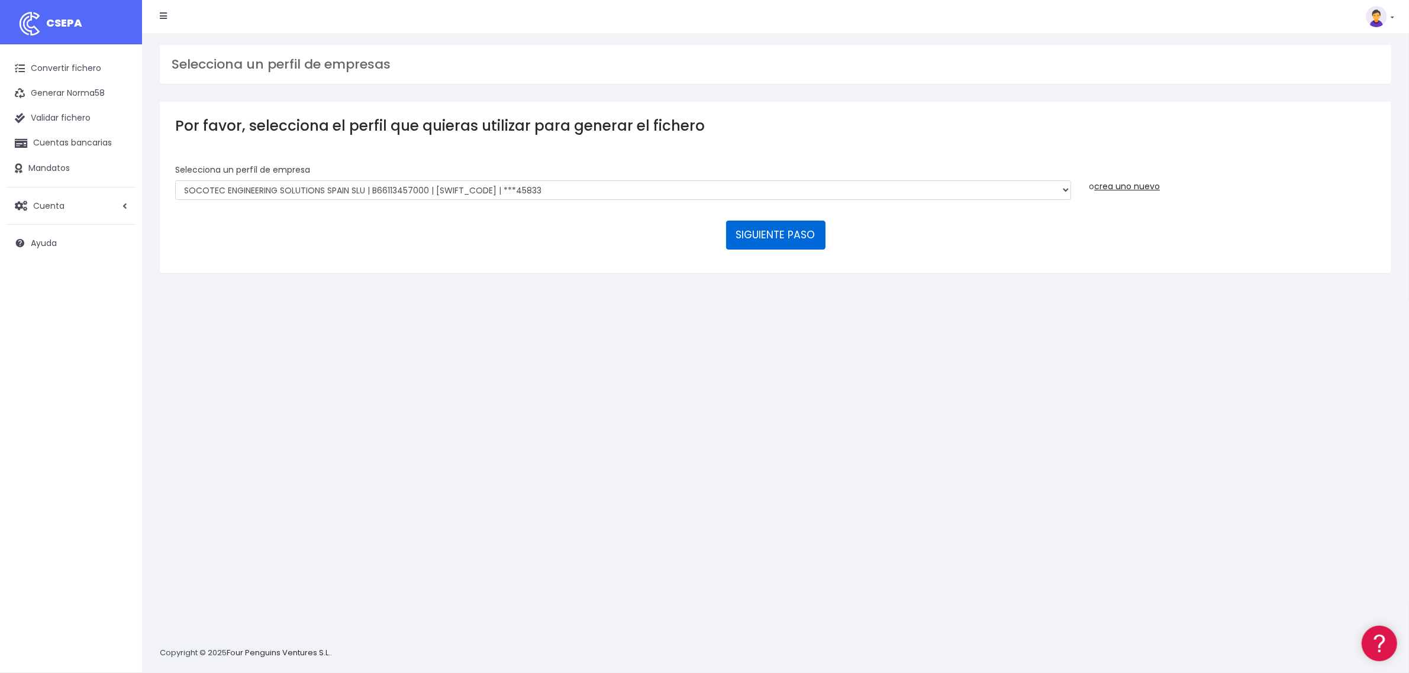
click at [782, 232] on button "SIGUIENTE PASO" at bounding box center [775, 235] width 99 height 28
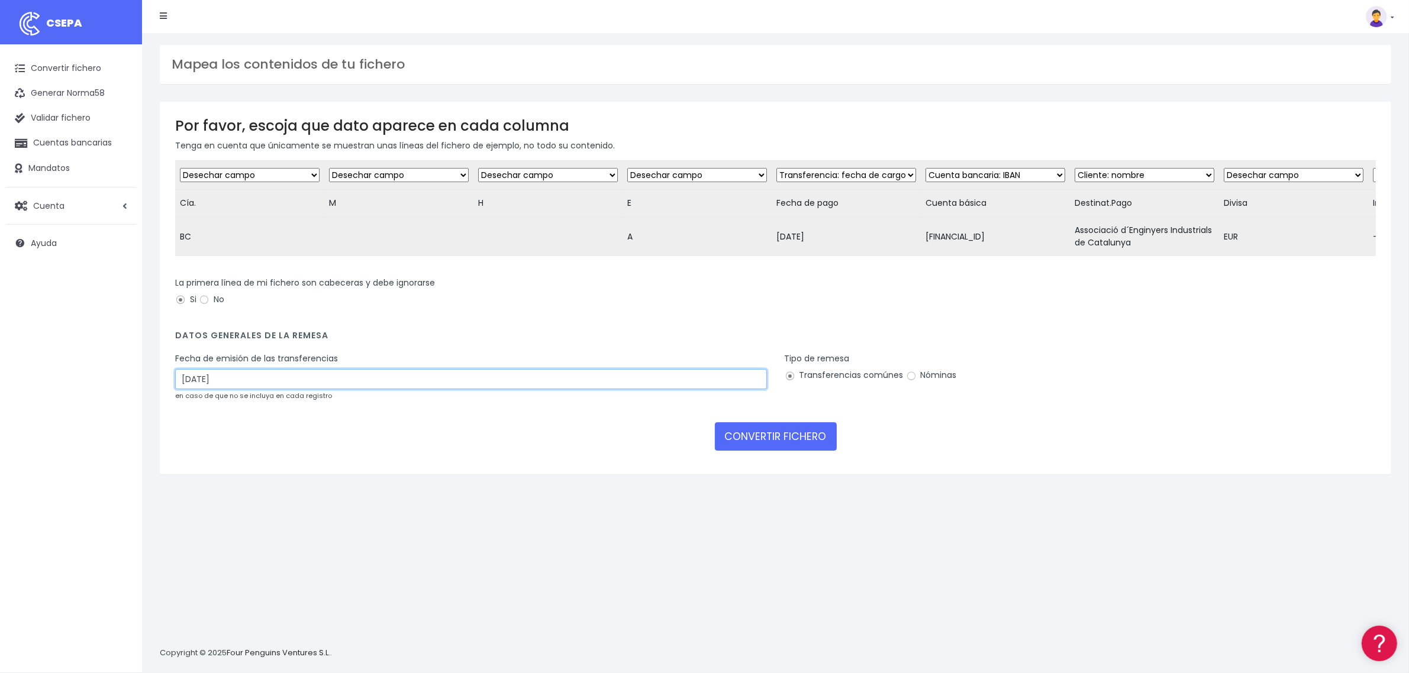
click at [208, 382] on input "11/10/2025" at bounding box center [471, 379] width 592 height 20
click at [240, 467] on td "9" at bounding box center [240, 471] width 18 height 18
type input "09/10/2025"
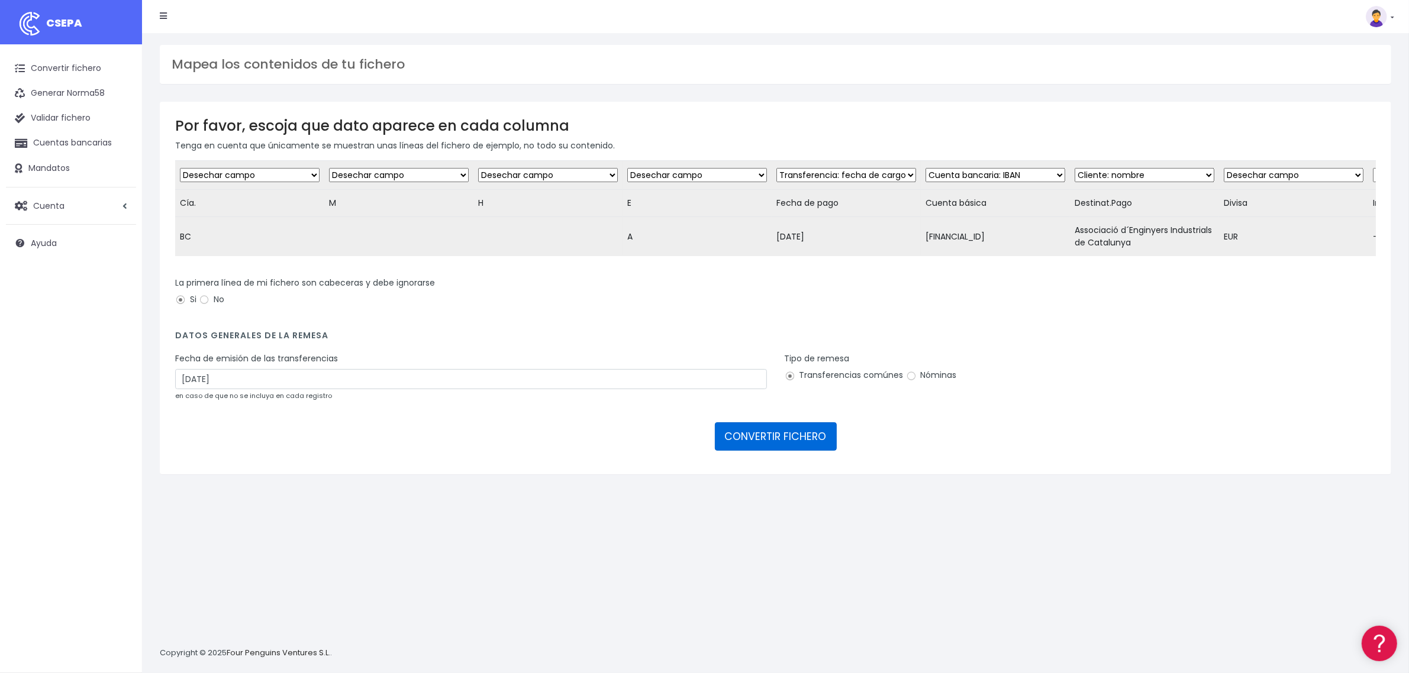
click at [746, 448] on button "CONVERTIR FICHERO" at bounding box center [776, 436] width 122 height 28
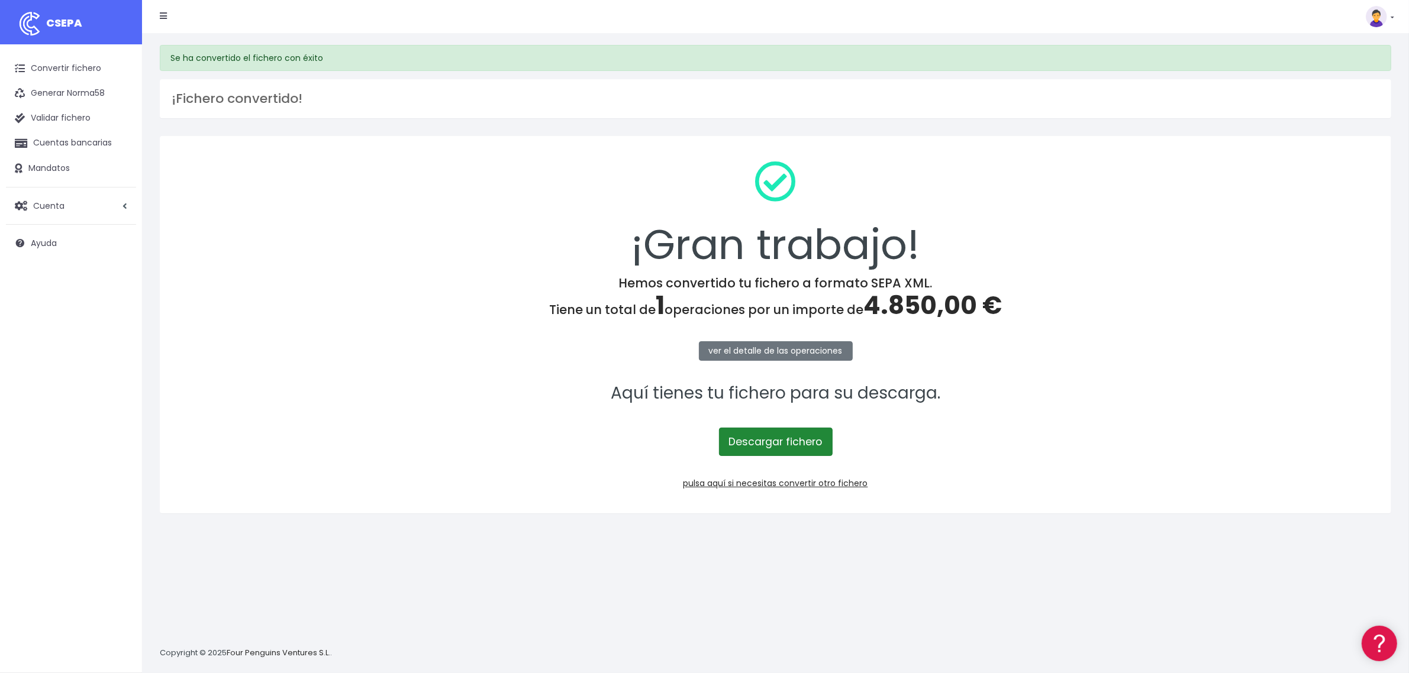
click at [758, 432] on link "Descargar fichero" at bounding box center [776, 442] width 114 height 28
